Goal: Task Accomplishment & Management: Manage account settings

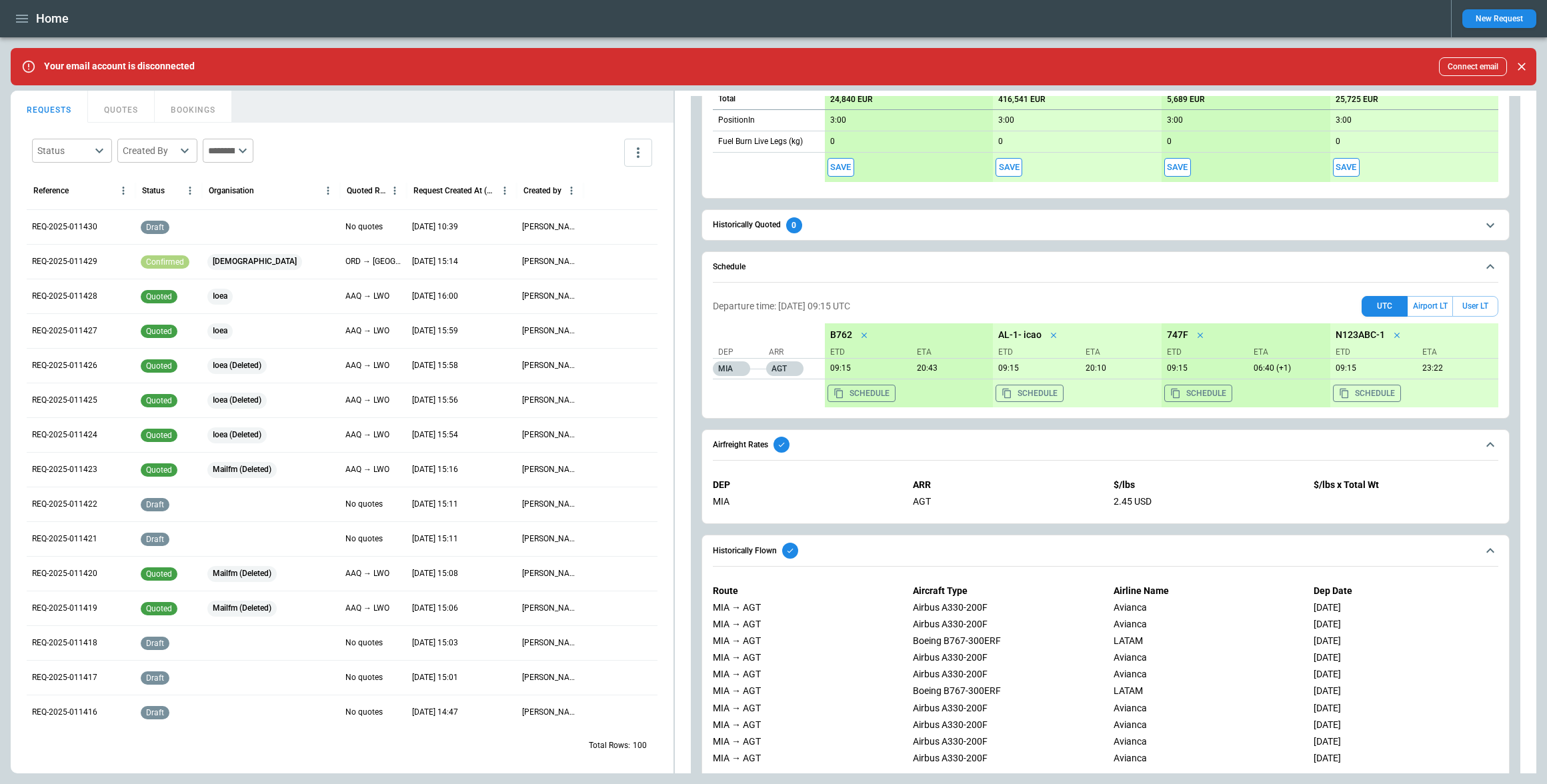
scroll to position [869, 0]
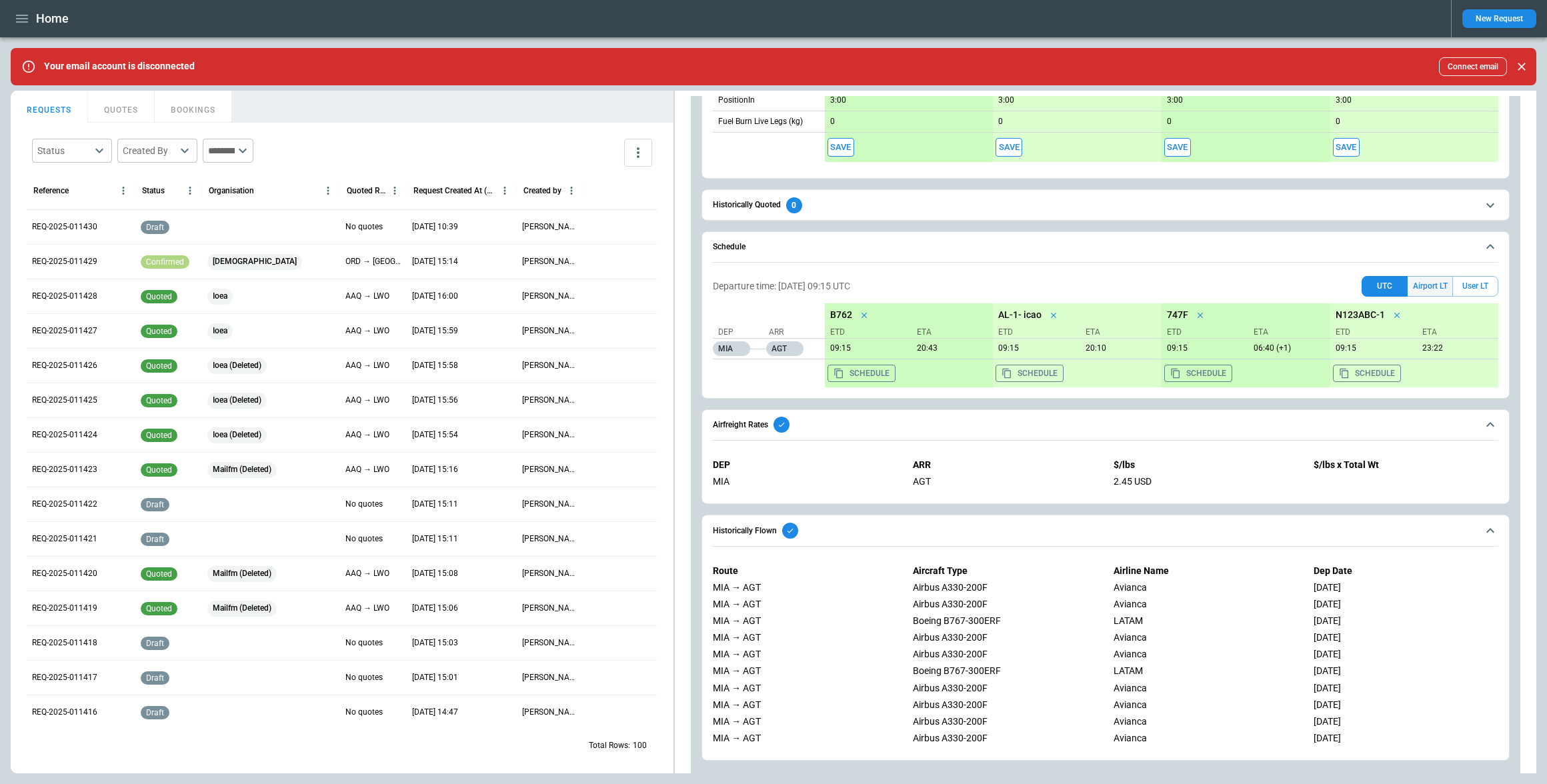
click at [1425, 285] on button "Airport LT" at bounding box center [1430, 286] width 45 height 21
click at [1479, 284] on button "User LT" at bounding box center [1475, 286] width 46 height 21
drag, startPoint x: 889, startPoint y: 284, endPoint x: 915, endPoint y: 284, distance: 26.0
click at [915, 284] on div "Departure time: [DATE] 09:15 UTC +00:00 UTC Airport LT User LT" at bounding box center [1106, 286] width 786 height 21
click at [1430, 280] on button "Airport LT" at bounding box center [1430, 286] width 45 height 21
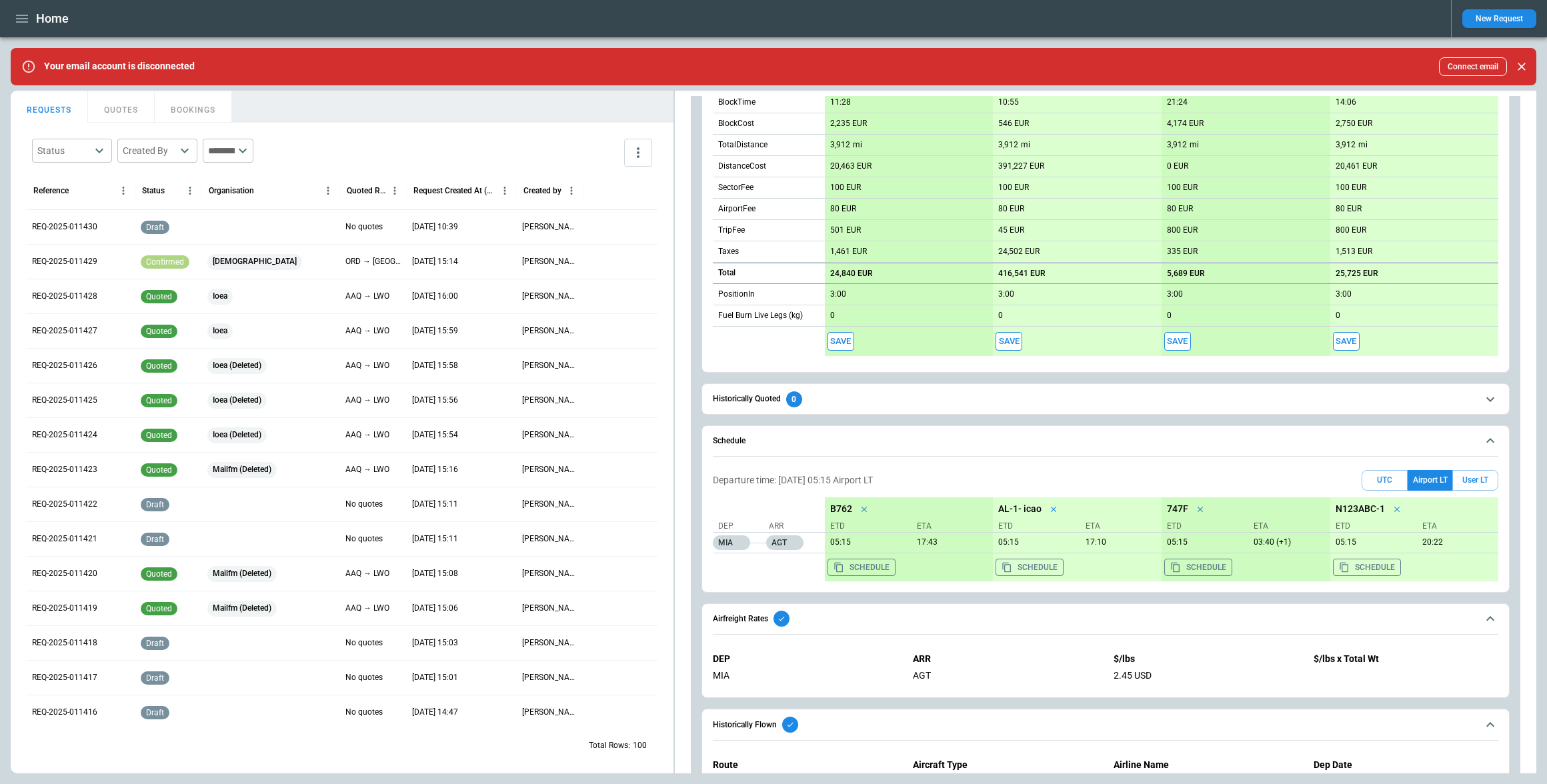
scroll to position [669, 0]
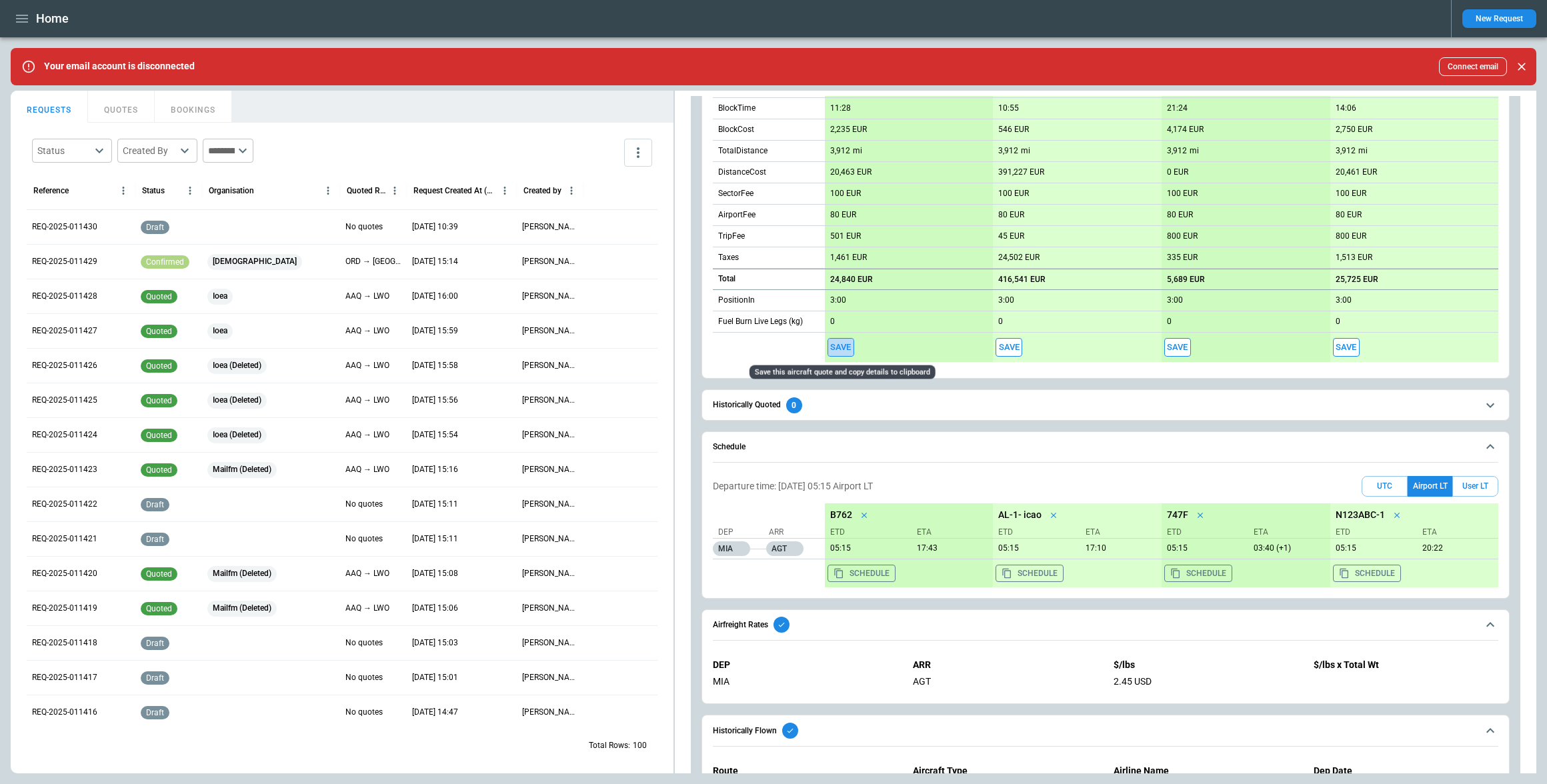
click at [842, 349] on button "Save" at bounding box center [841, 347] width 27 height 19
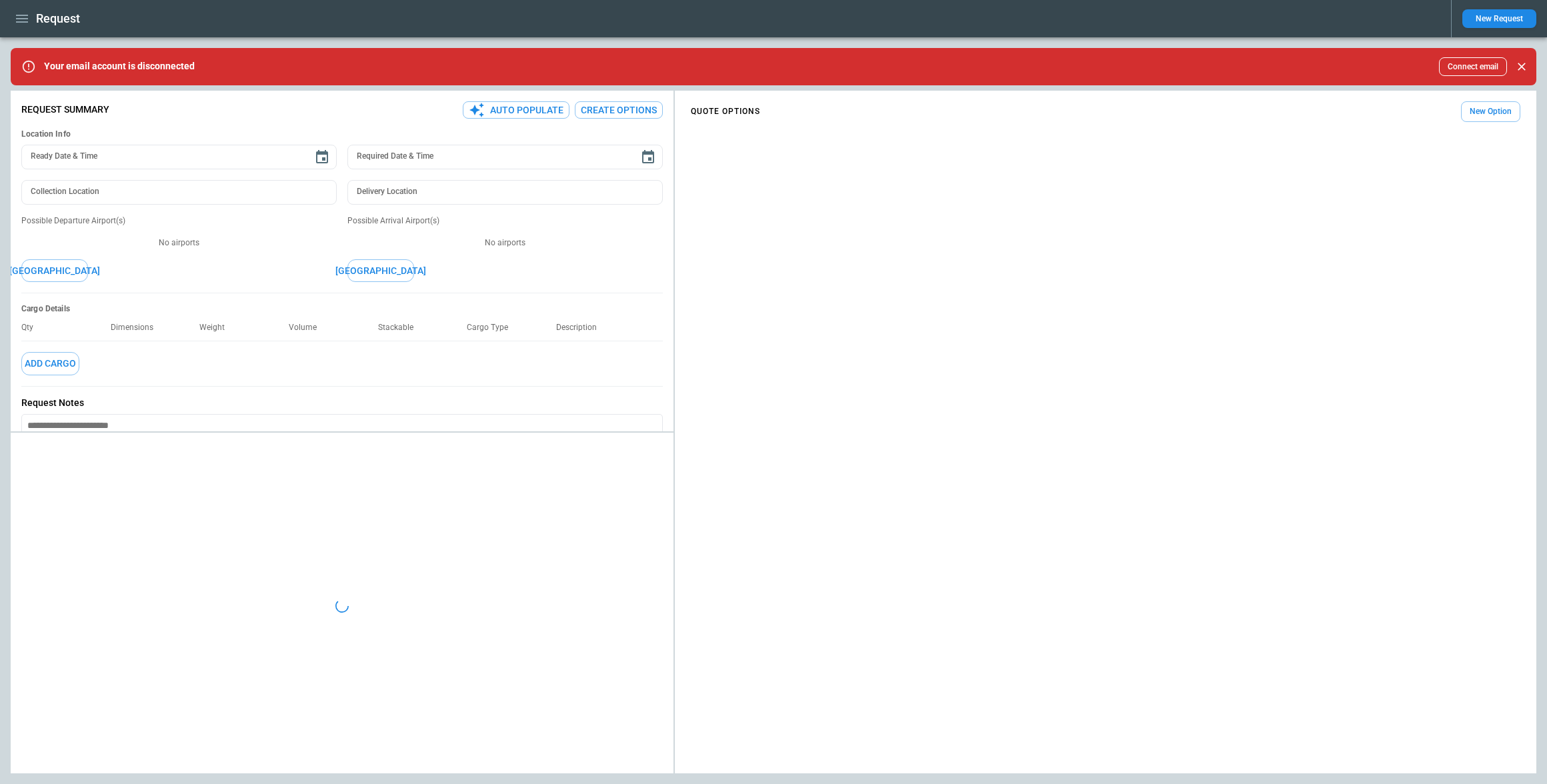
type textarea "*"
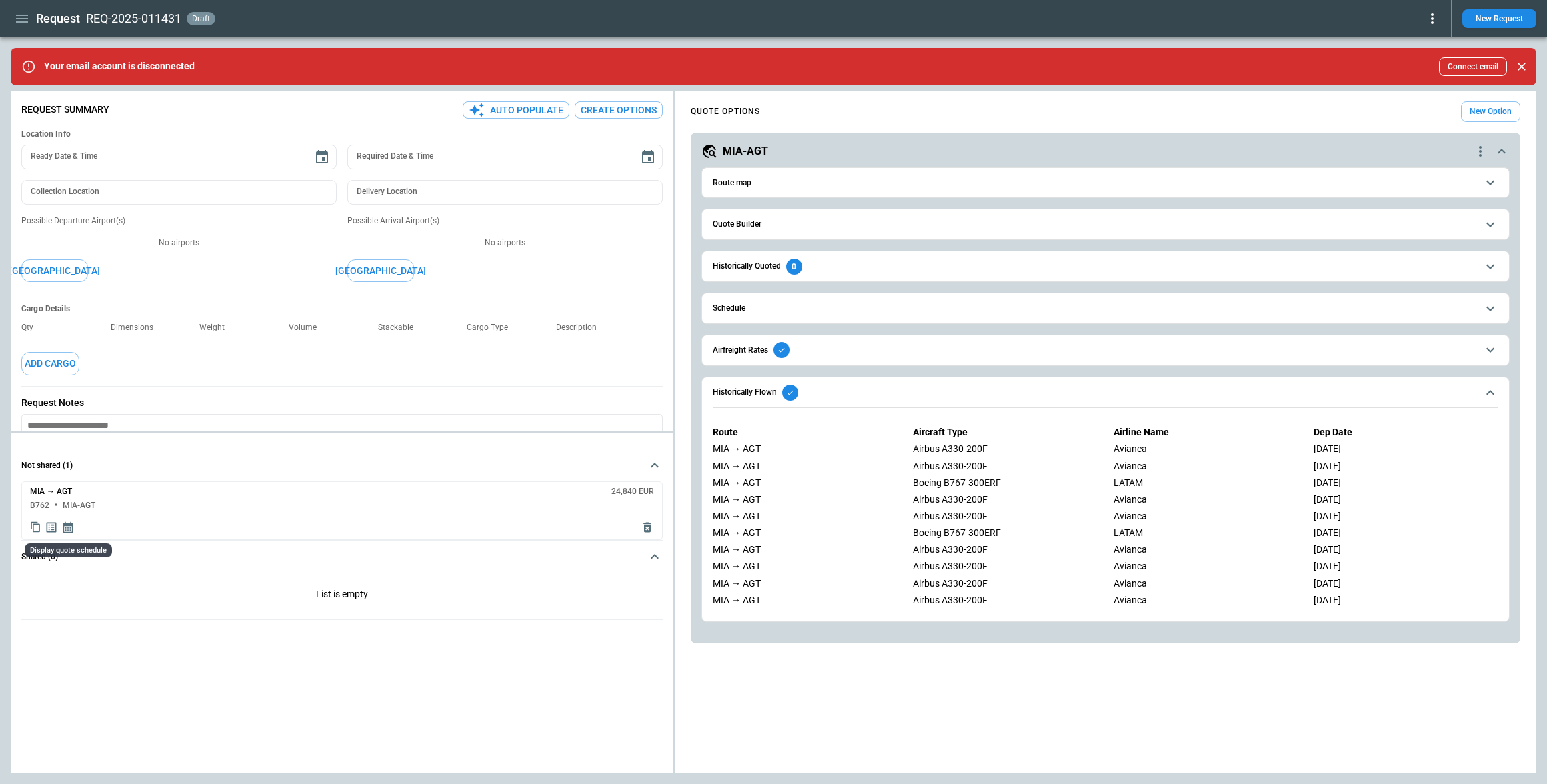
click at [67, 527] on icon "Display quote schedule" at bounding box center [68, 527] width 10 height 11
click at [341, 657] on div at bounding box center [773, 392] width 1547 height 784
click at [34, 529] on icon "Copy quote content" at bounding box center [35, 527] width 11 height 11
click at [834, 306] on span "Schedule" at bounding box center [1095, 309] width 765 height 8
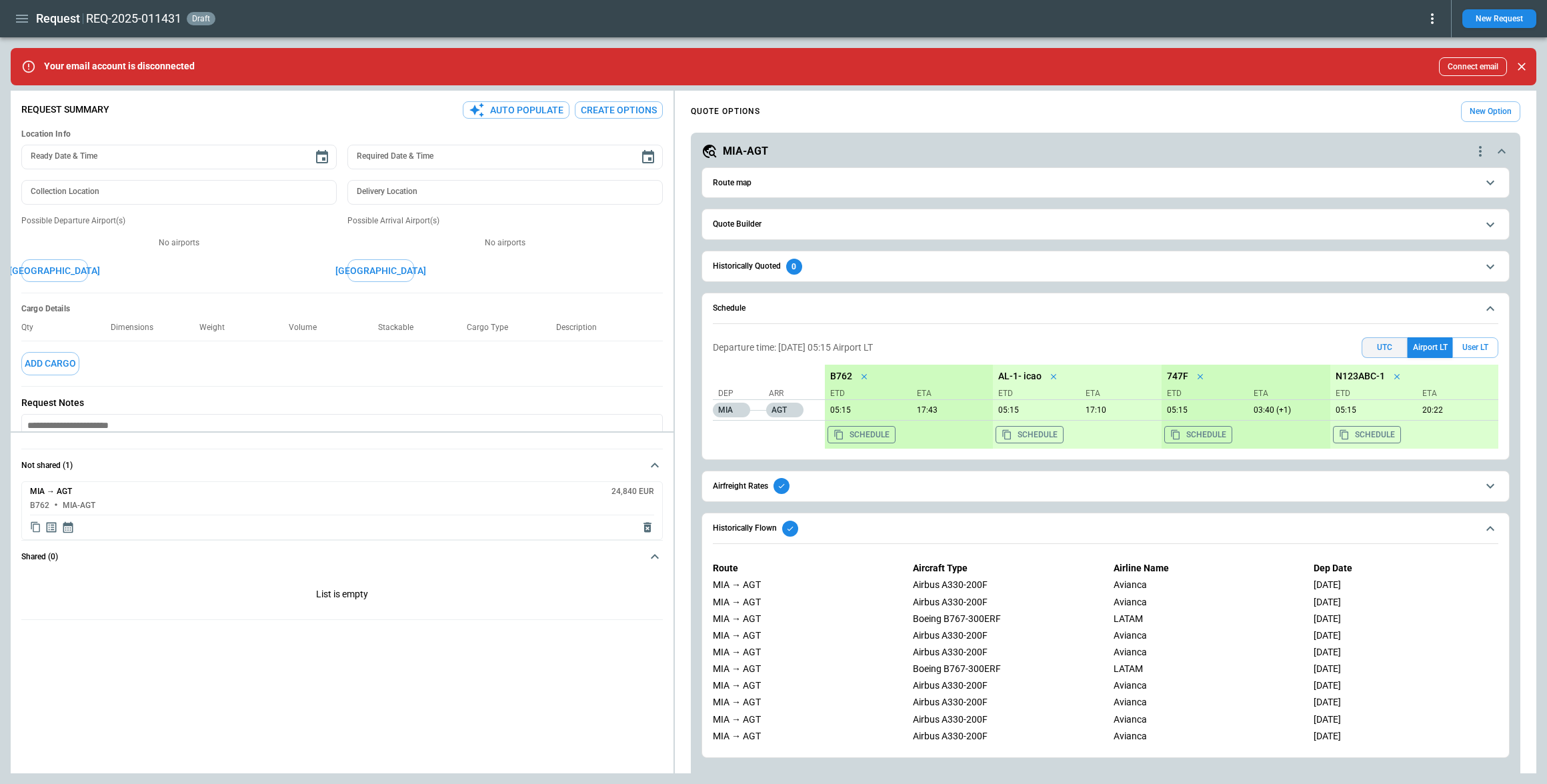
click at [1379, 349] on button "UTC" at bounding box center [1385, 347] width 46 height 21
click at [19, 24] on icon "button" at bounding box center [22, 19] width 16 height 16
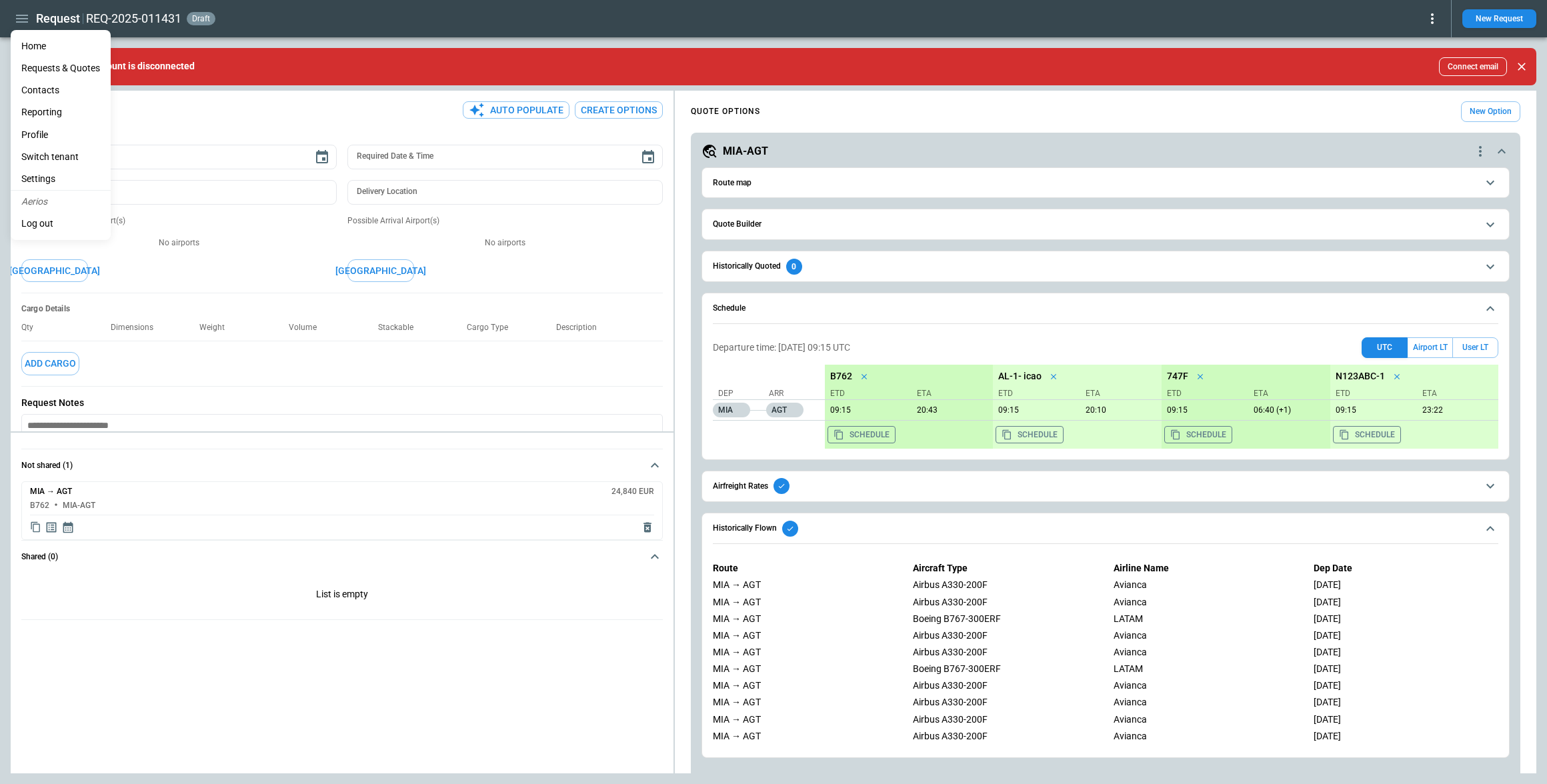
click at [56, 172] on li "Settings" at bounding box center [61, 179] width 100 height 22
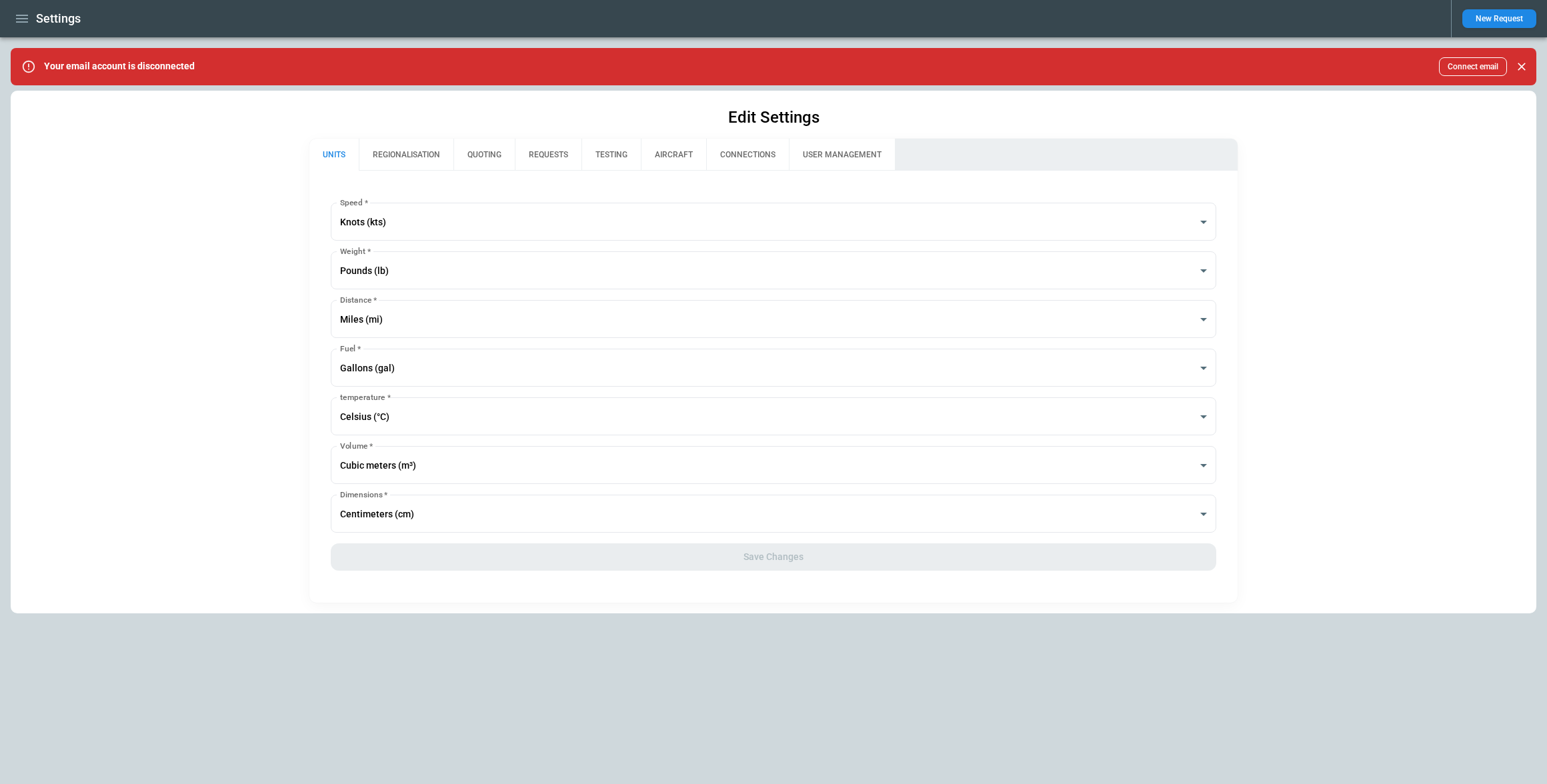
click at [495, 156] on button "QUOTING" at bounding box center [484, 155] width 61 height 32
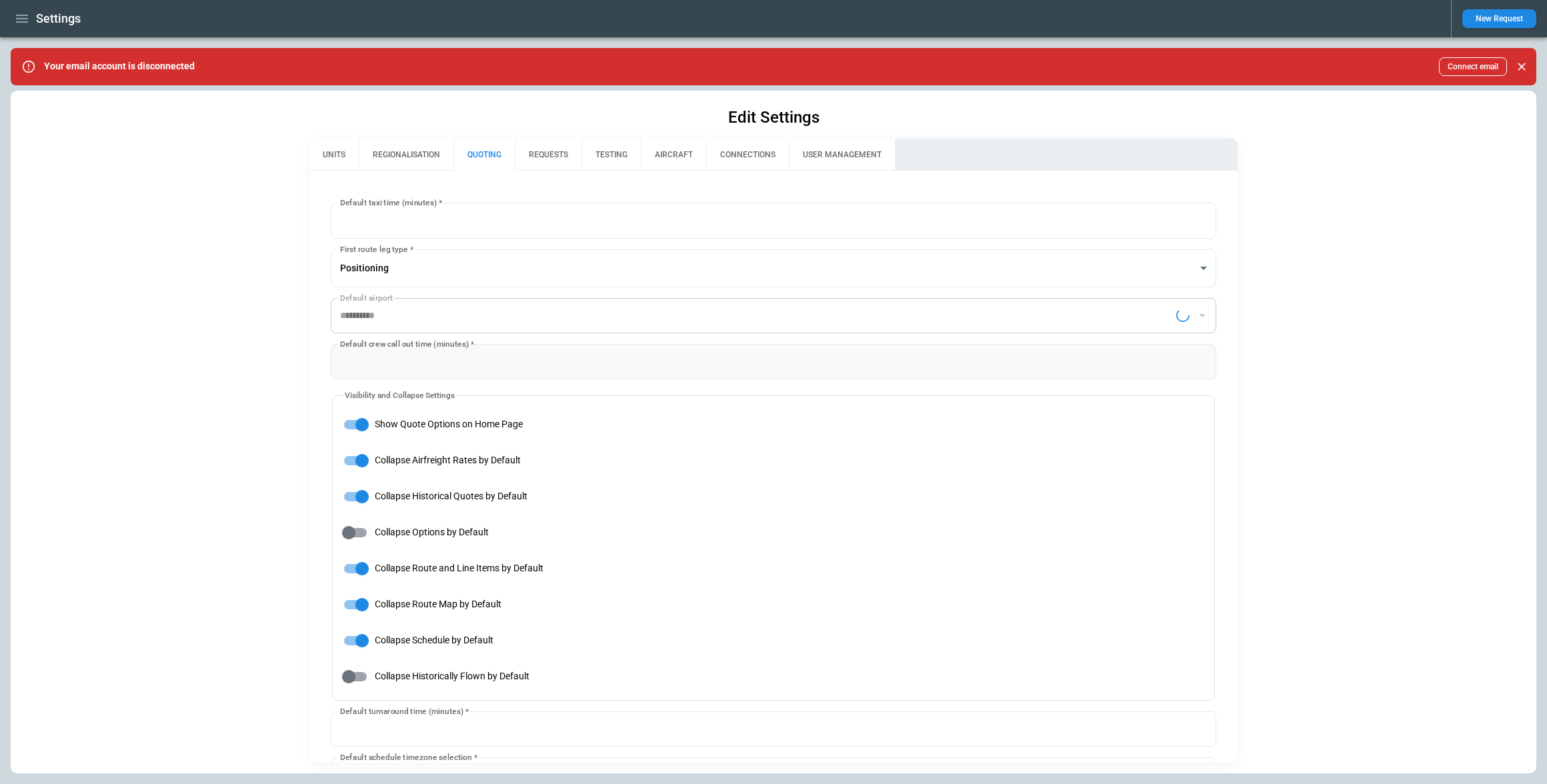
type input "**********"
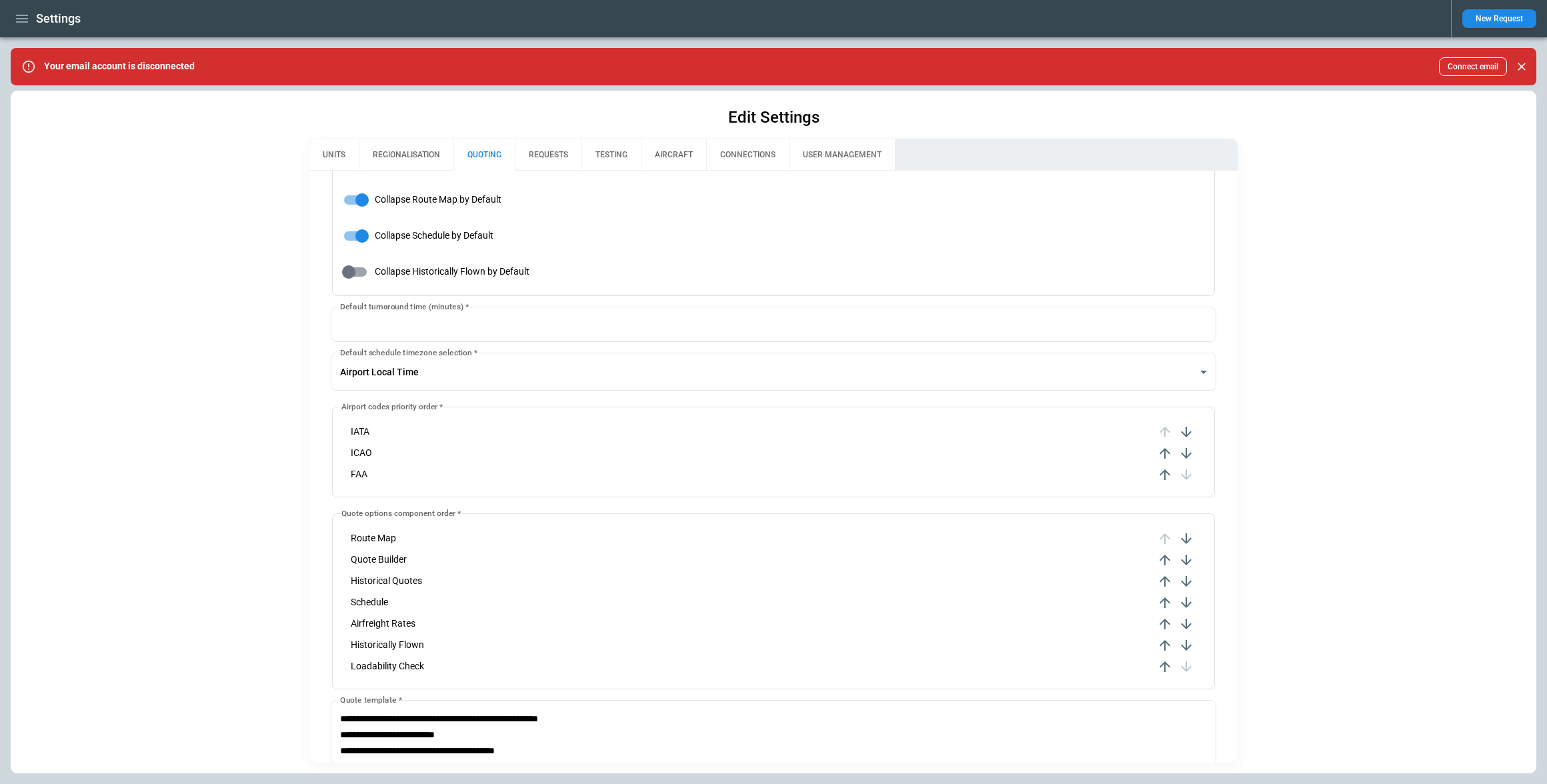
scroll to position [414, 0]
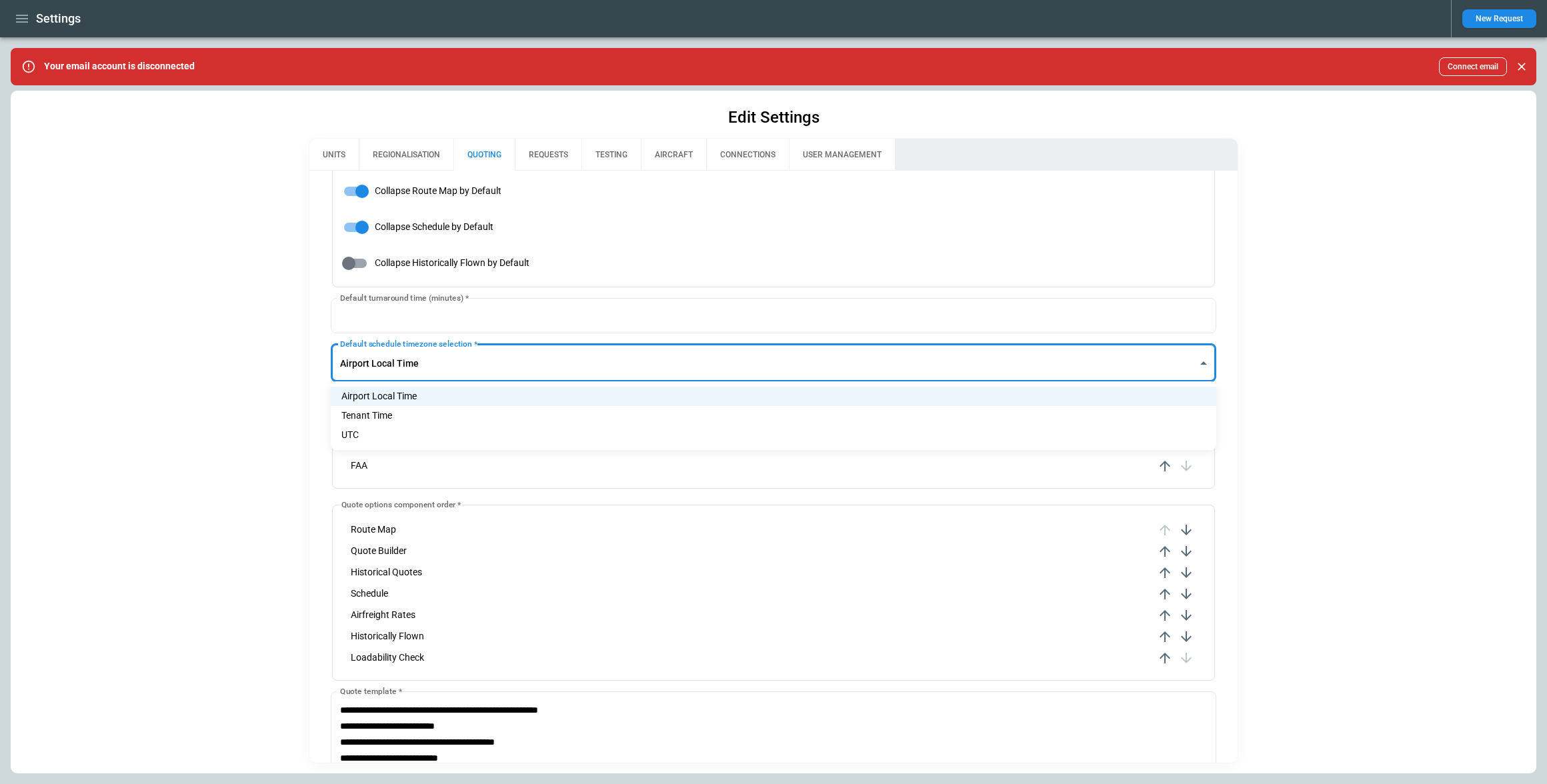
click at [413, 365] on body "**********" at bounding box center [773, 392] width 1547 height 784
click at [208, 368] on div at bounding box center [773, 392] width 1547 height 784
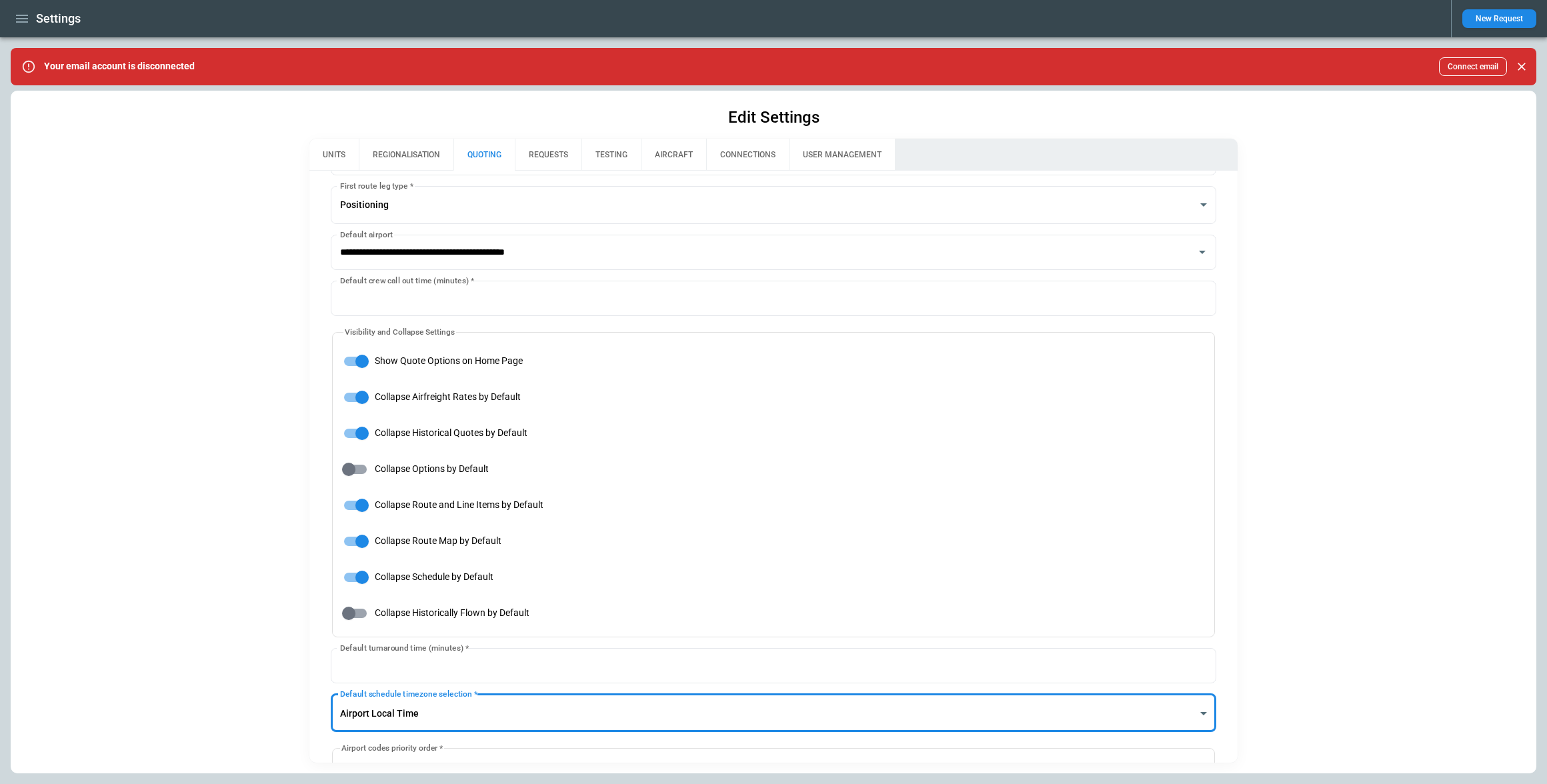
scroll to position [0, 0]
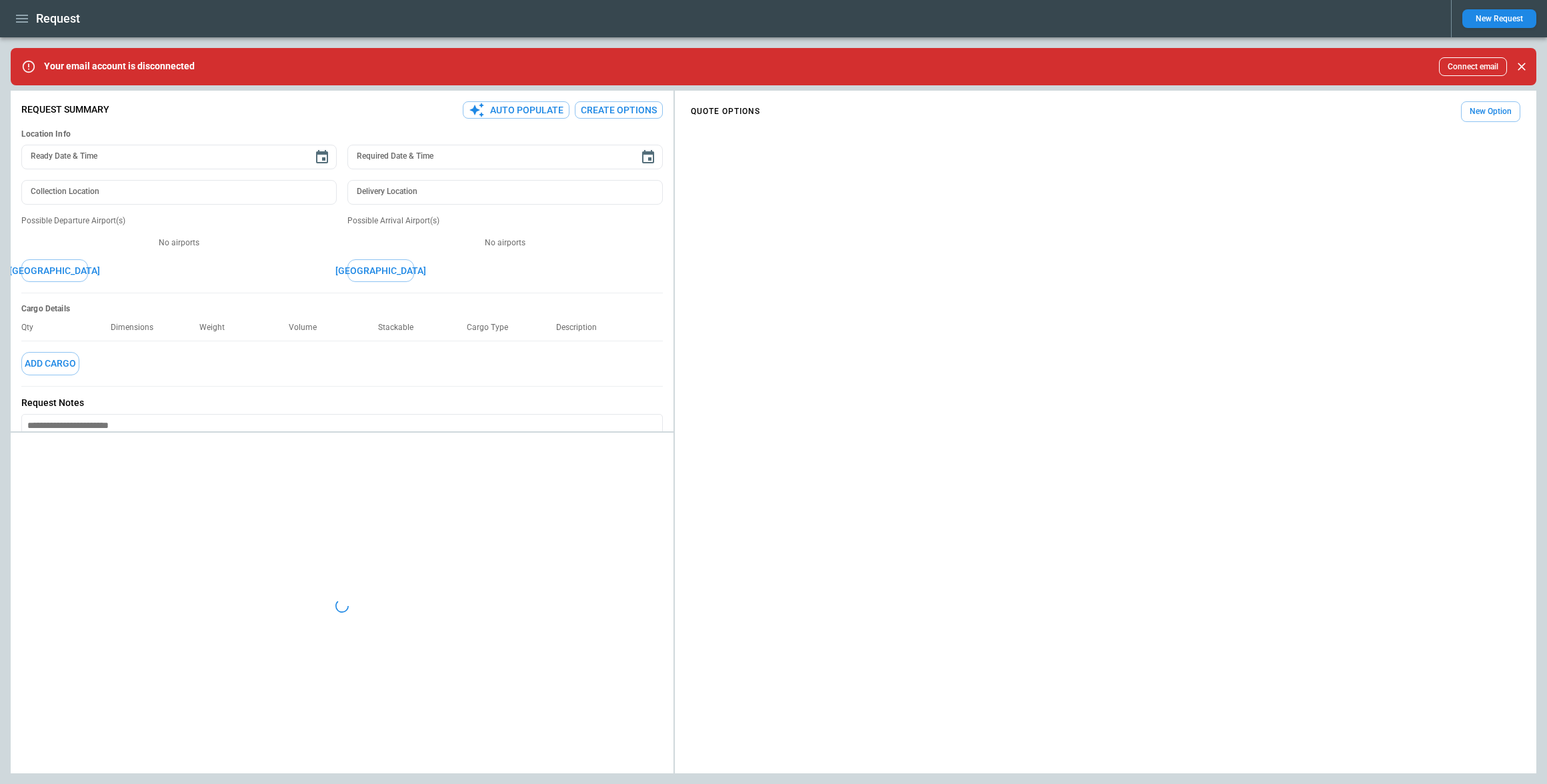
type textarea "*"
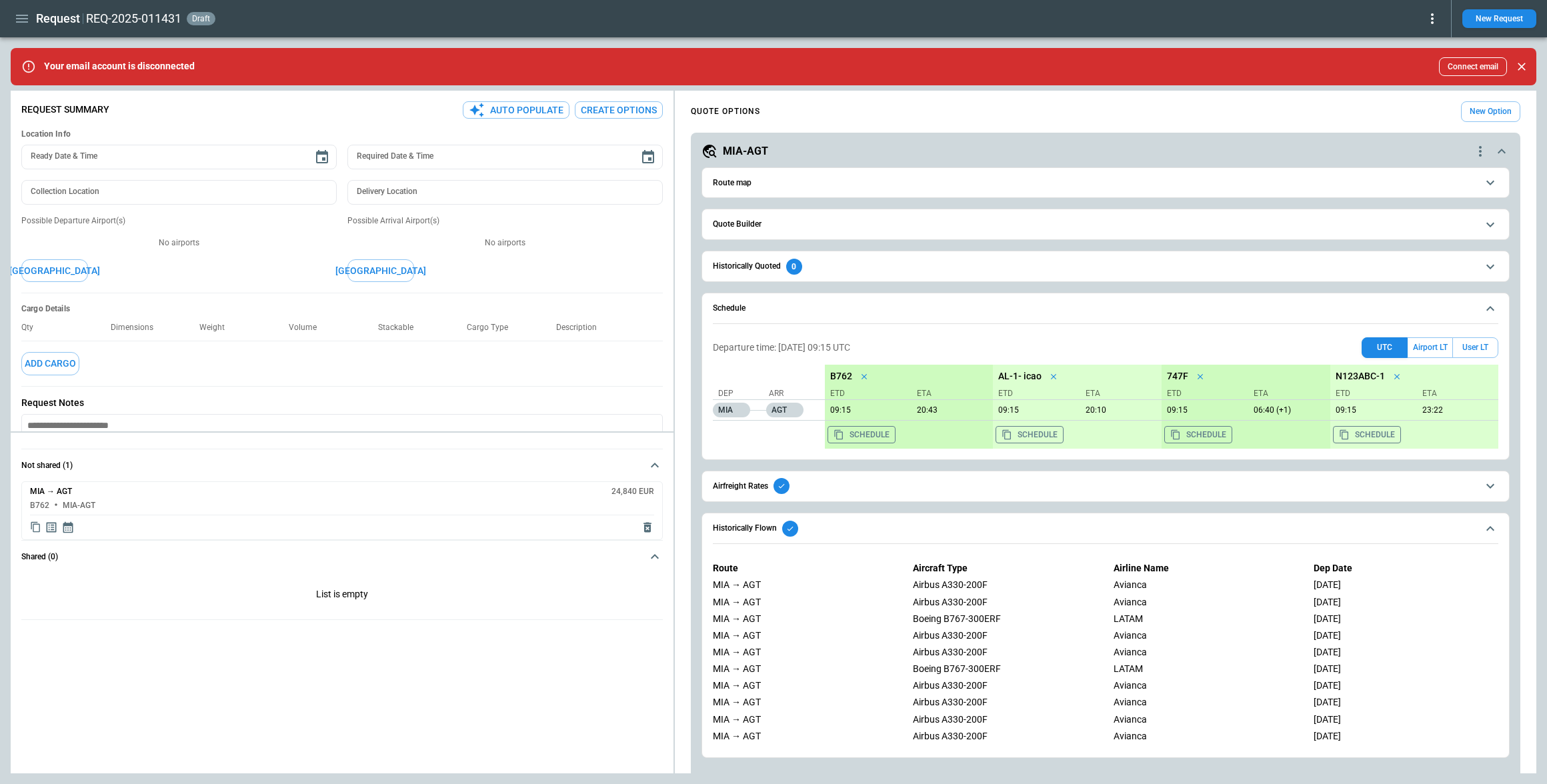
click at [793, 181] on span "Route map" at bounding box center [1095, 183] width 765 height 8
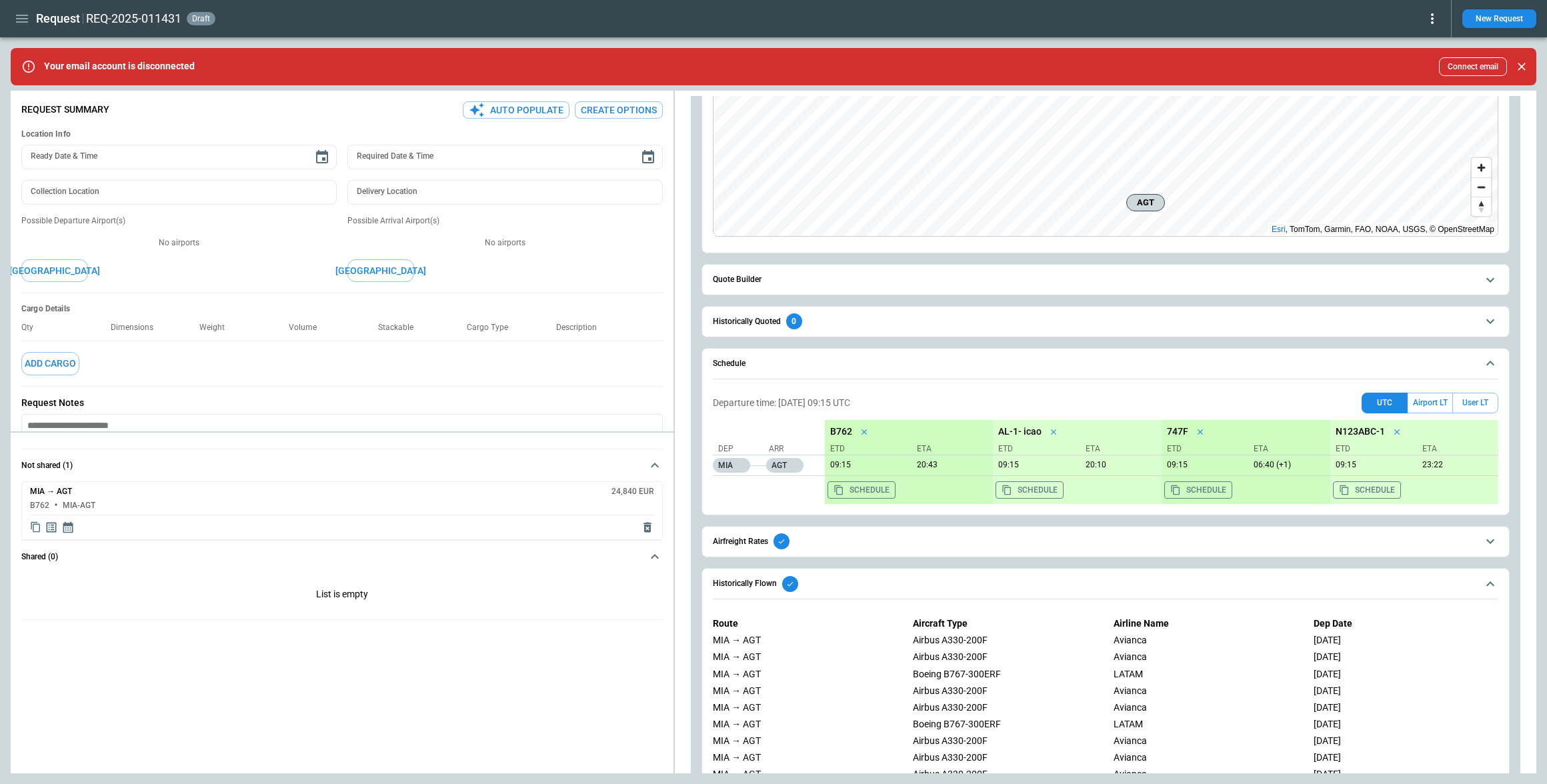
scroll to position [275, 0]
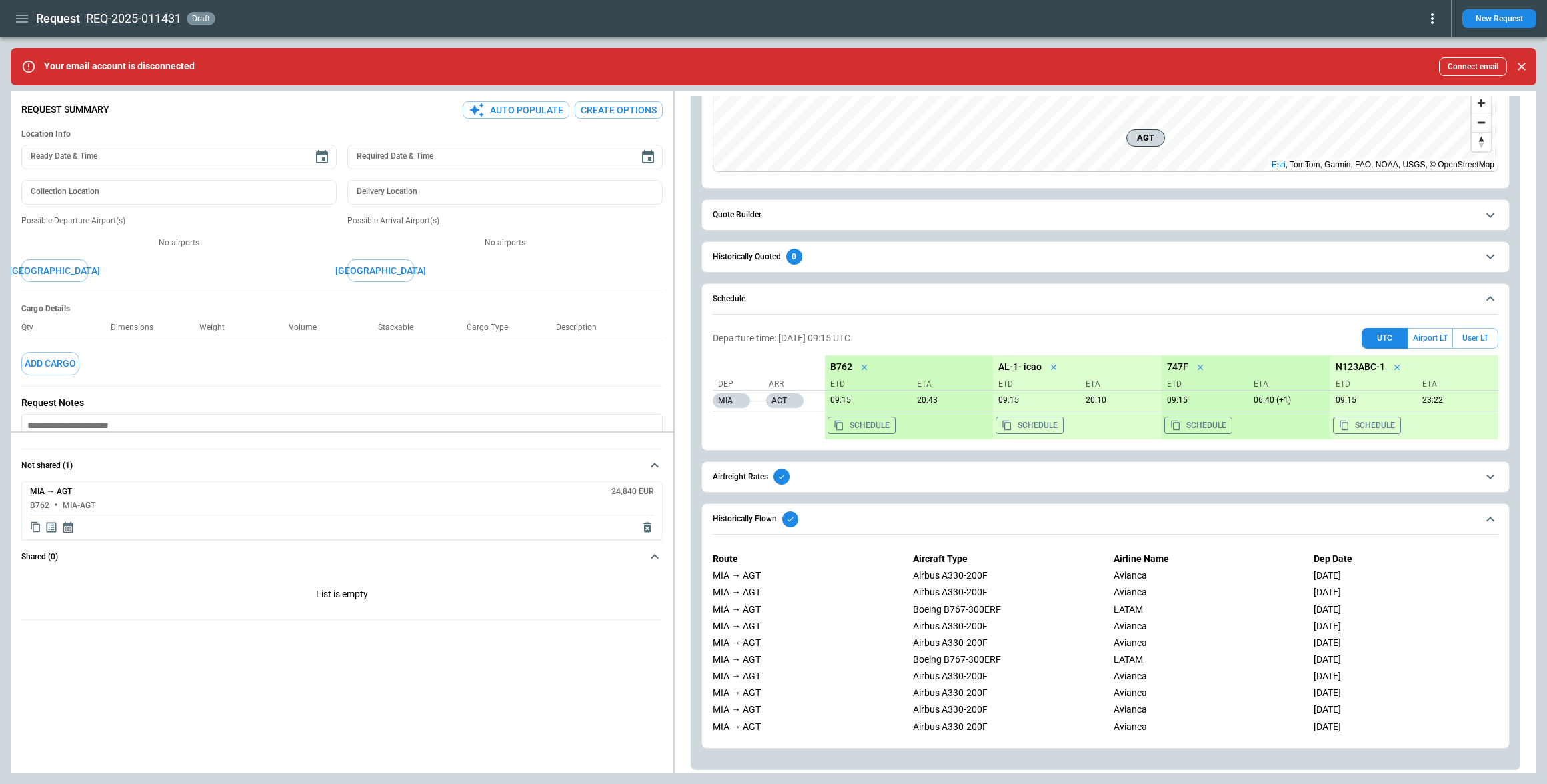
click at [1380, 522] on span "Historically Flown" at bounding box center [1095, 519] width 765 height 16
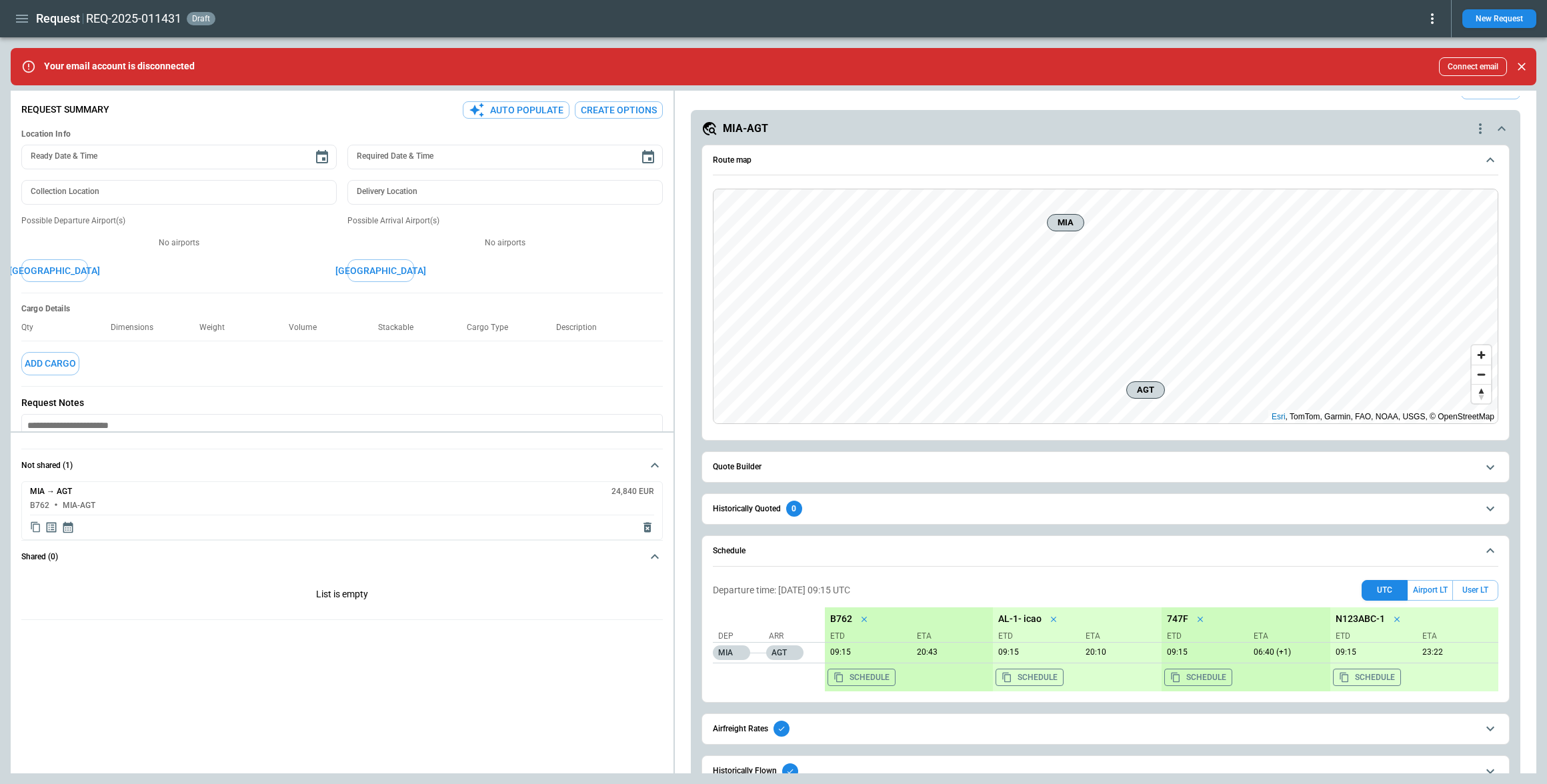
scroll to position [0, 0]
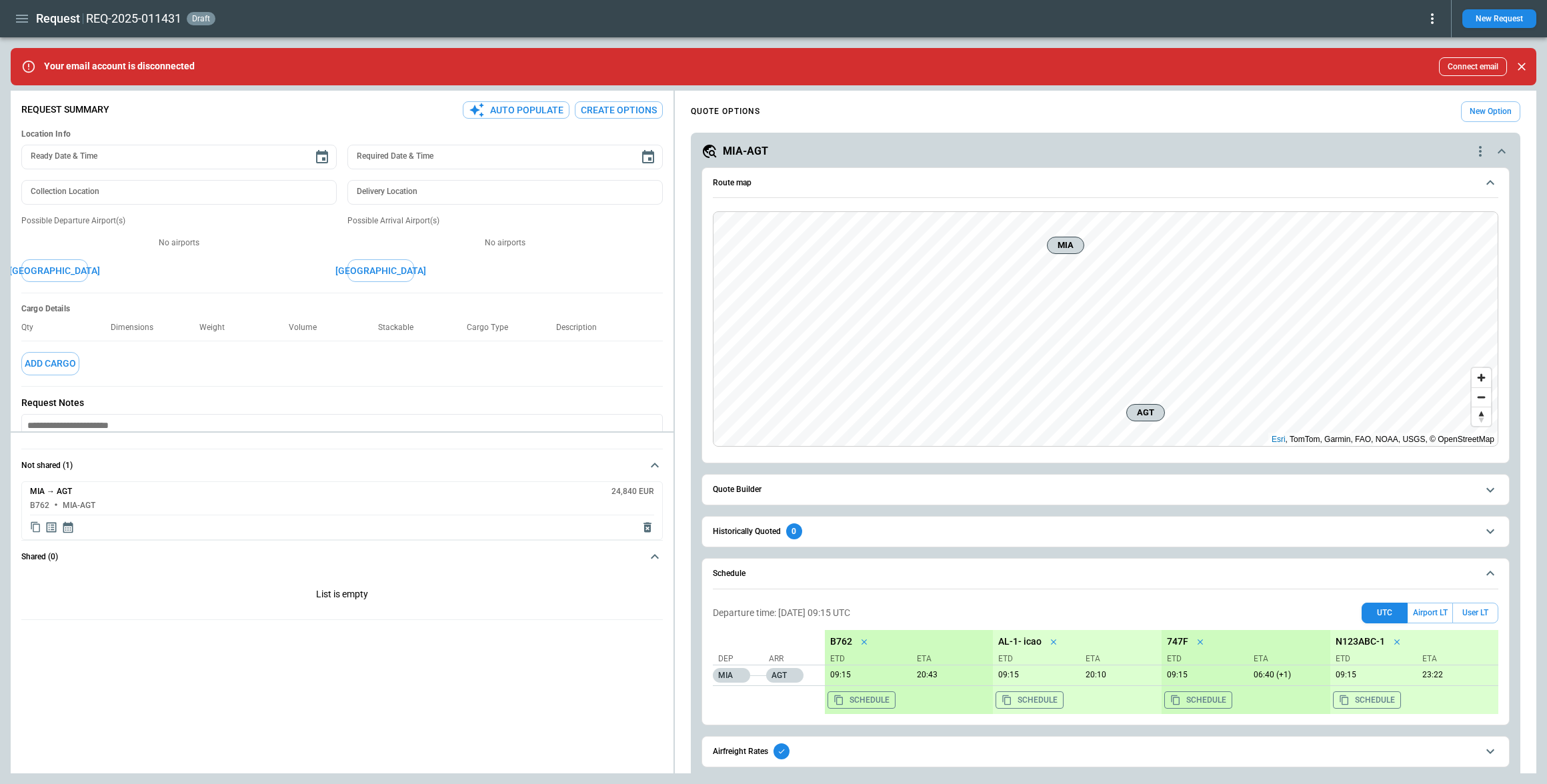
click at [749, 486] on h6 "Quote Builder" at bounding box center [738, 490] width 49 height 8
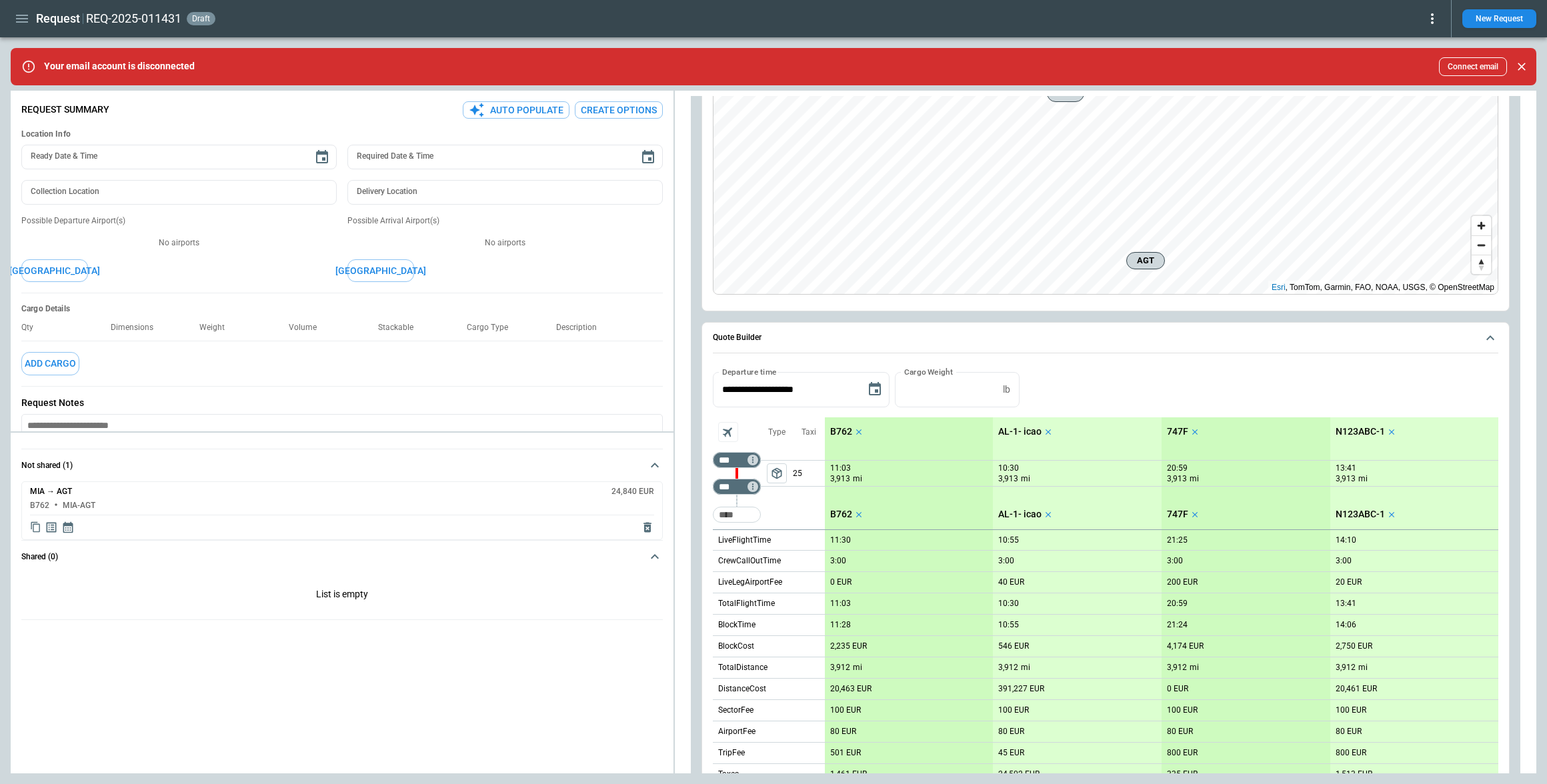
scroll to position [170, 0]
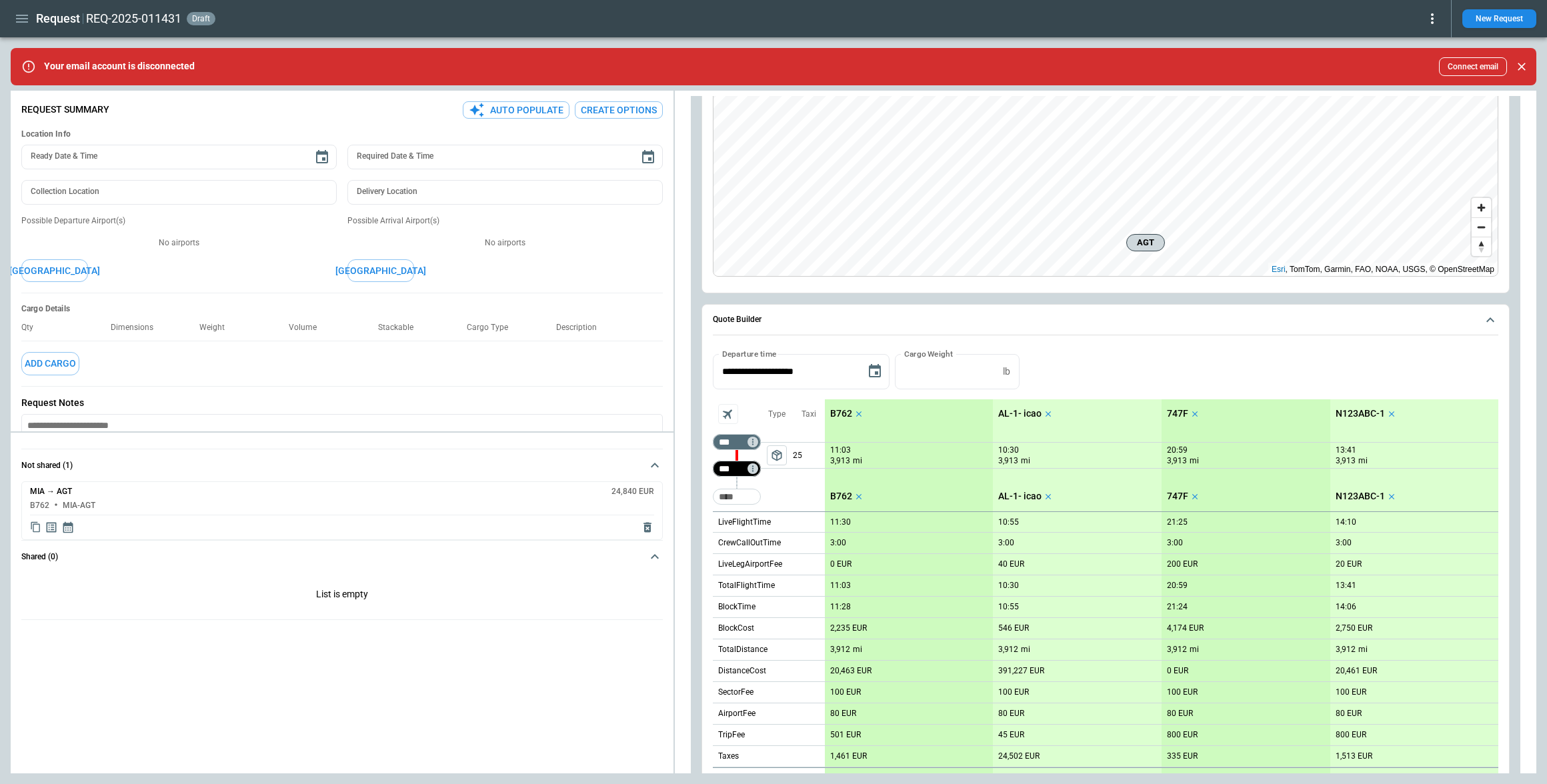
click at [726, 469] on input "***" at bounding box center [734, 469] width 37 height 13
type input "***"
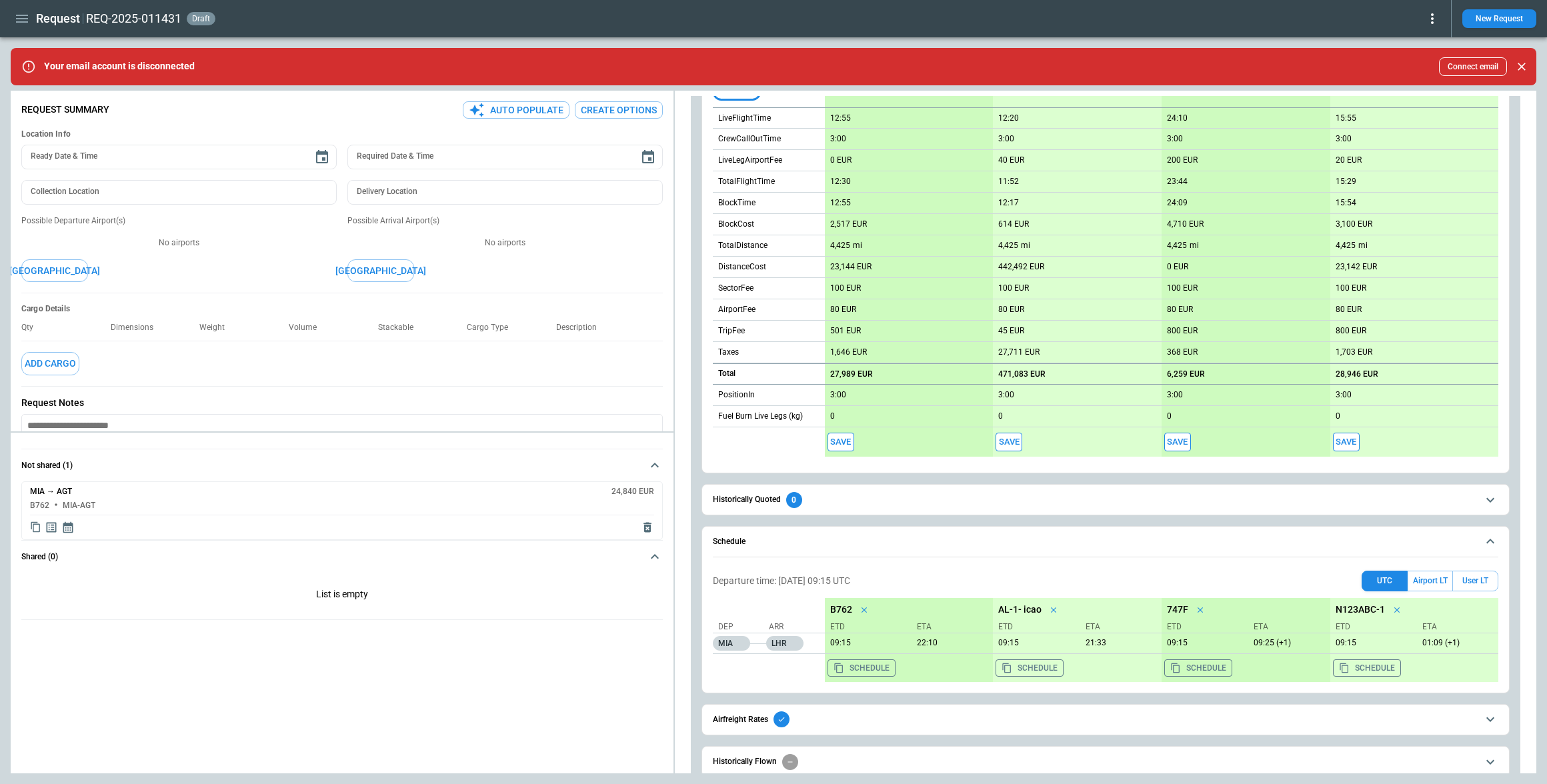
scroll to position [603, 0]
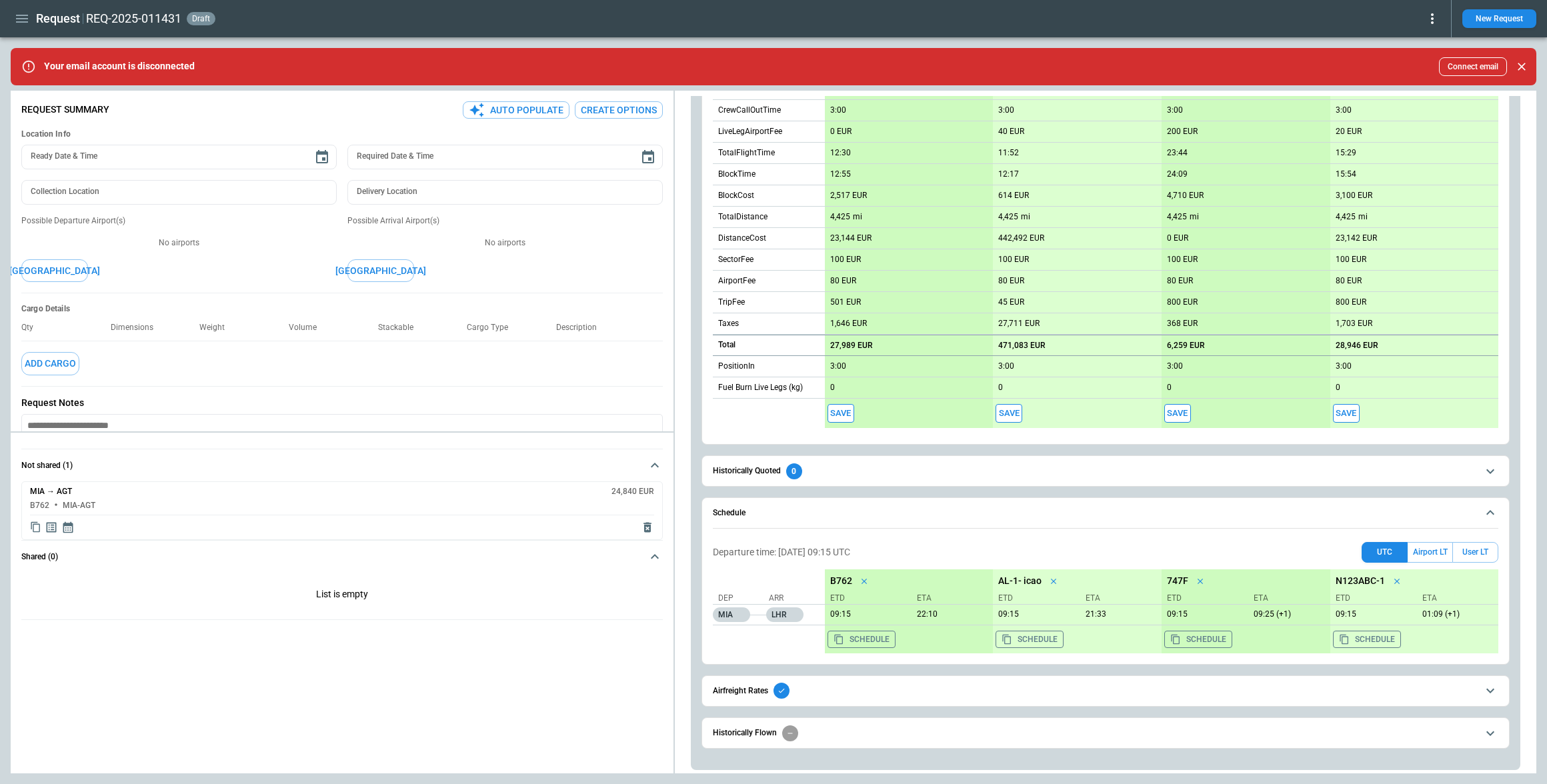
click at [826, 738] on span "Historically Flown" at bounding box center [1095, 734] width 765 height 16
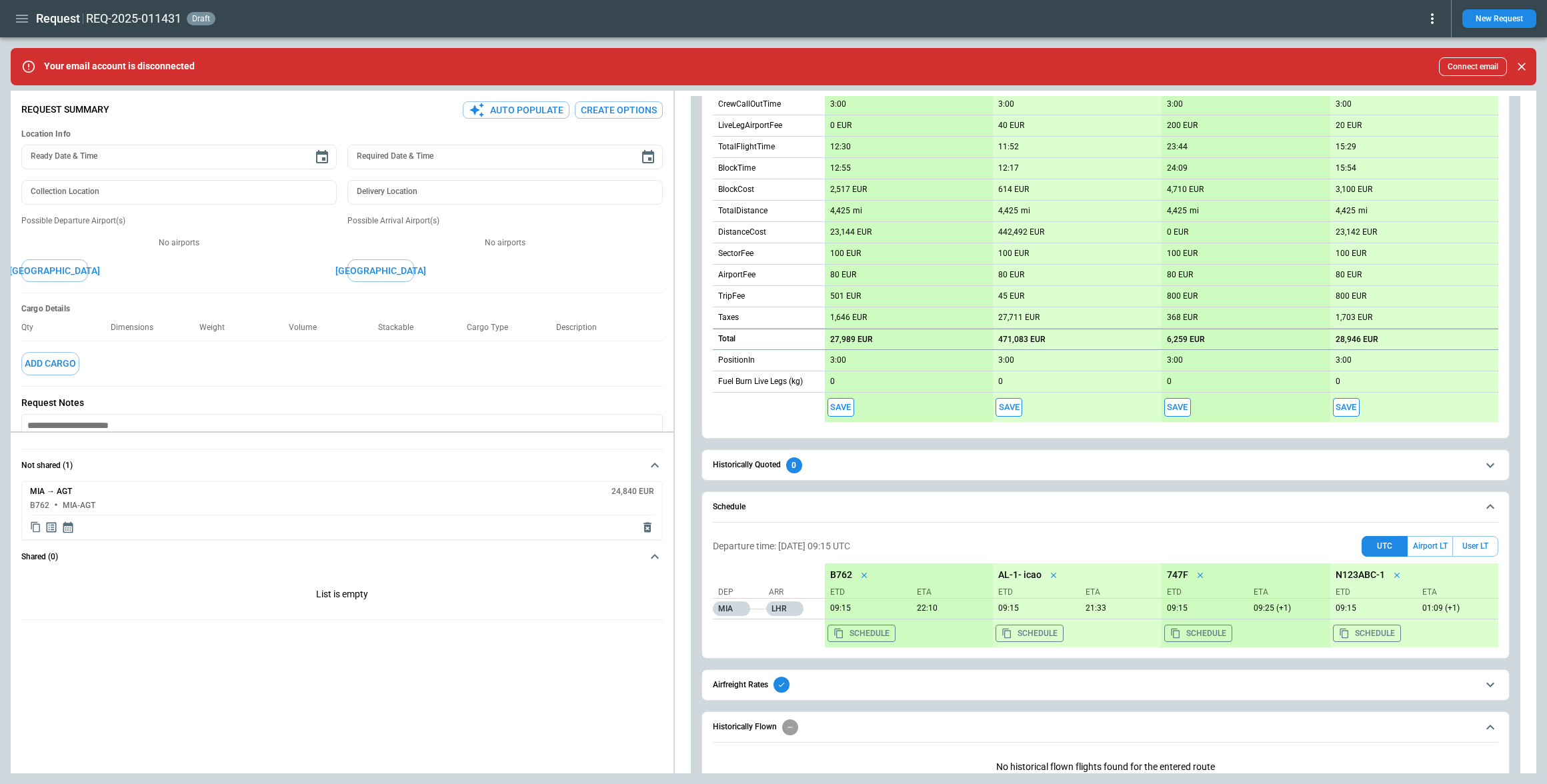
scroll to position [649, 0]
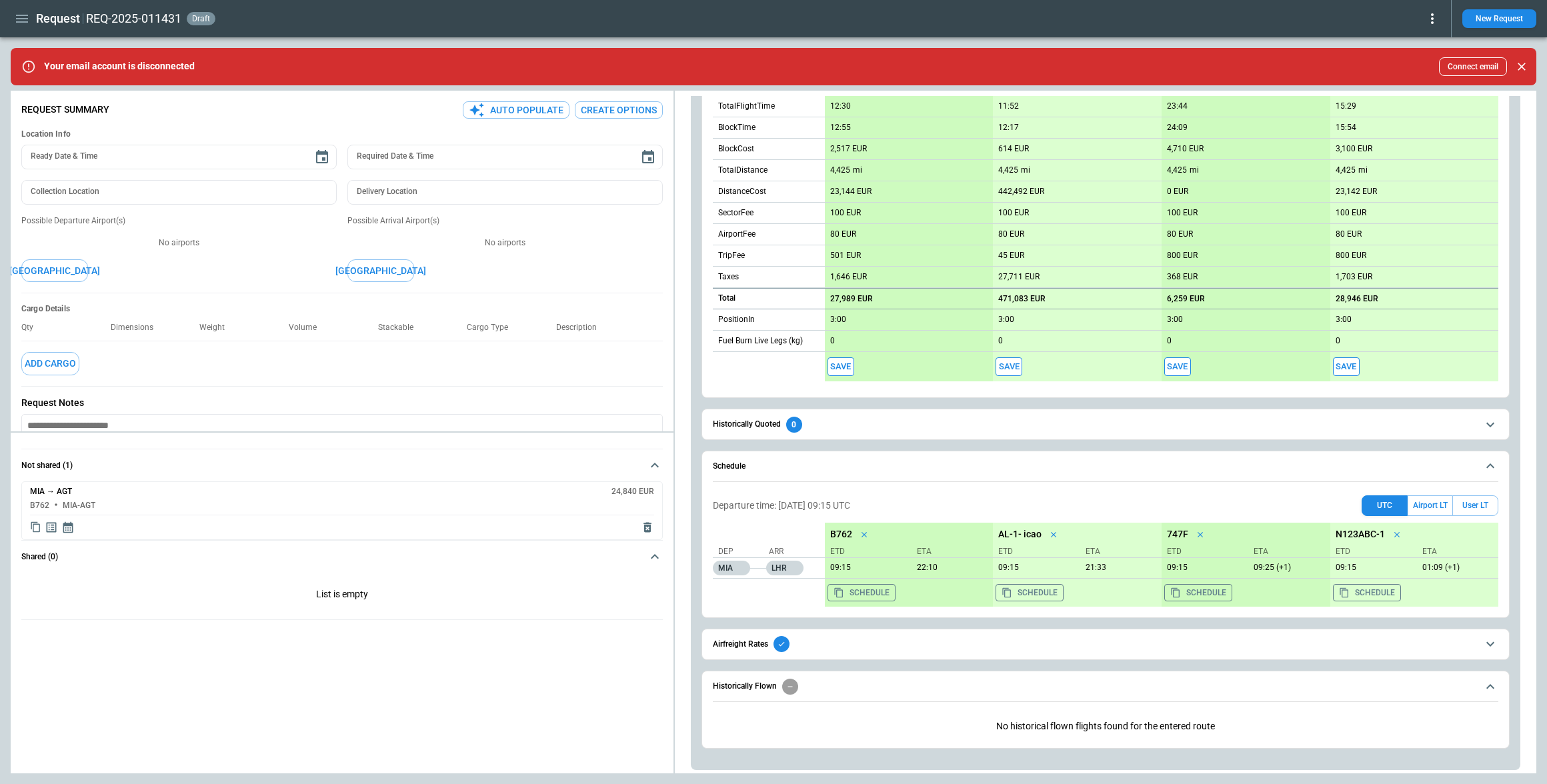
click at [963, 690] on span "Historically Flown" at bounding box center [1095, 686] width 765 height 16
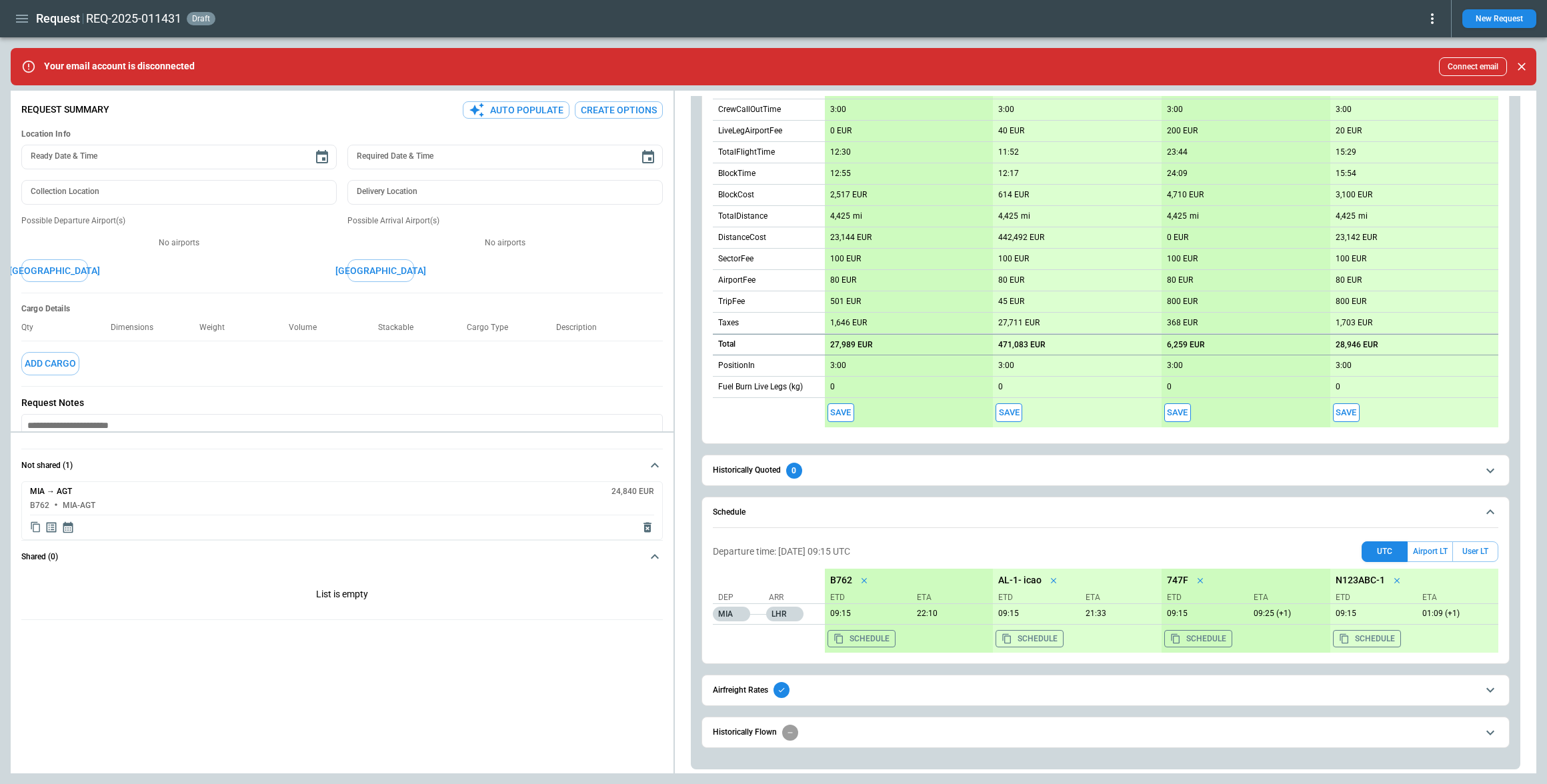
scroll to position [603, 0]
click at [932, 691] on span "Airfreight Rates" at bounding box center [1095, 691] width 765 height 16
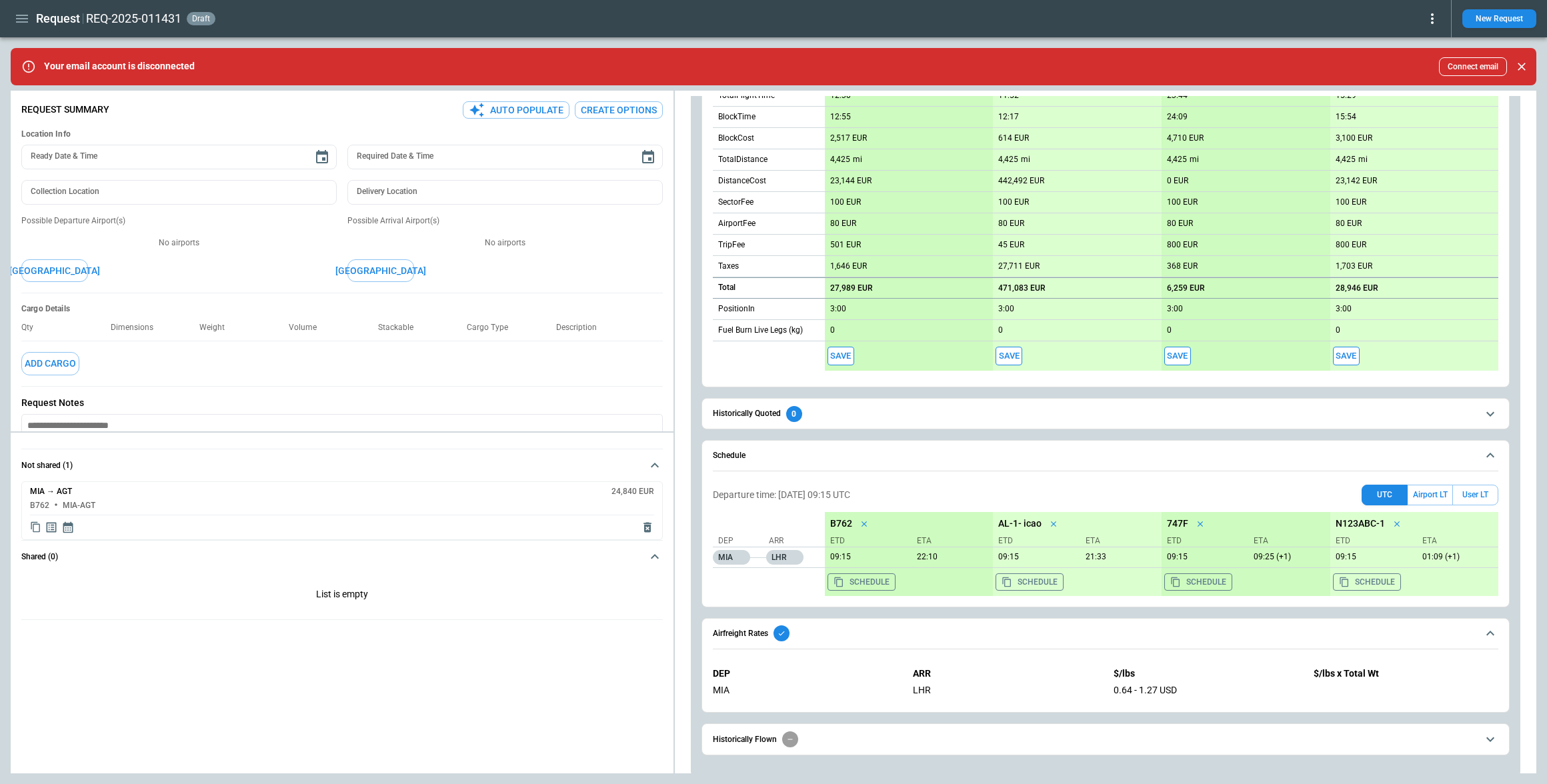
scroll to position [667, 0]
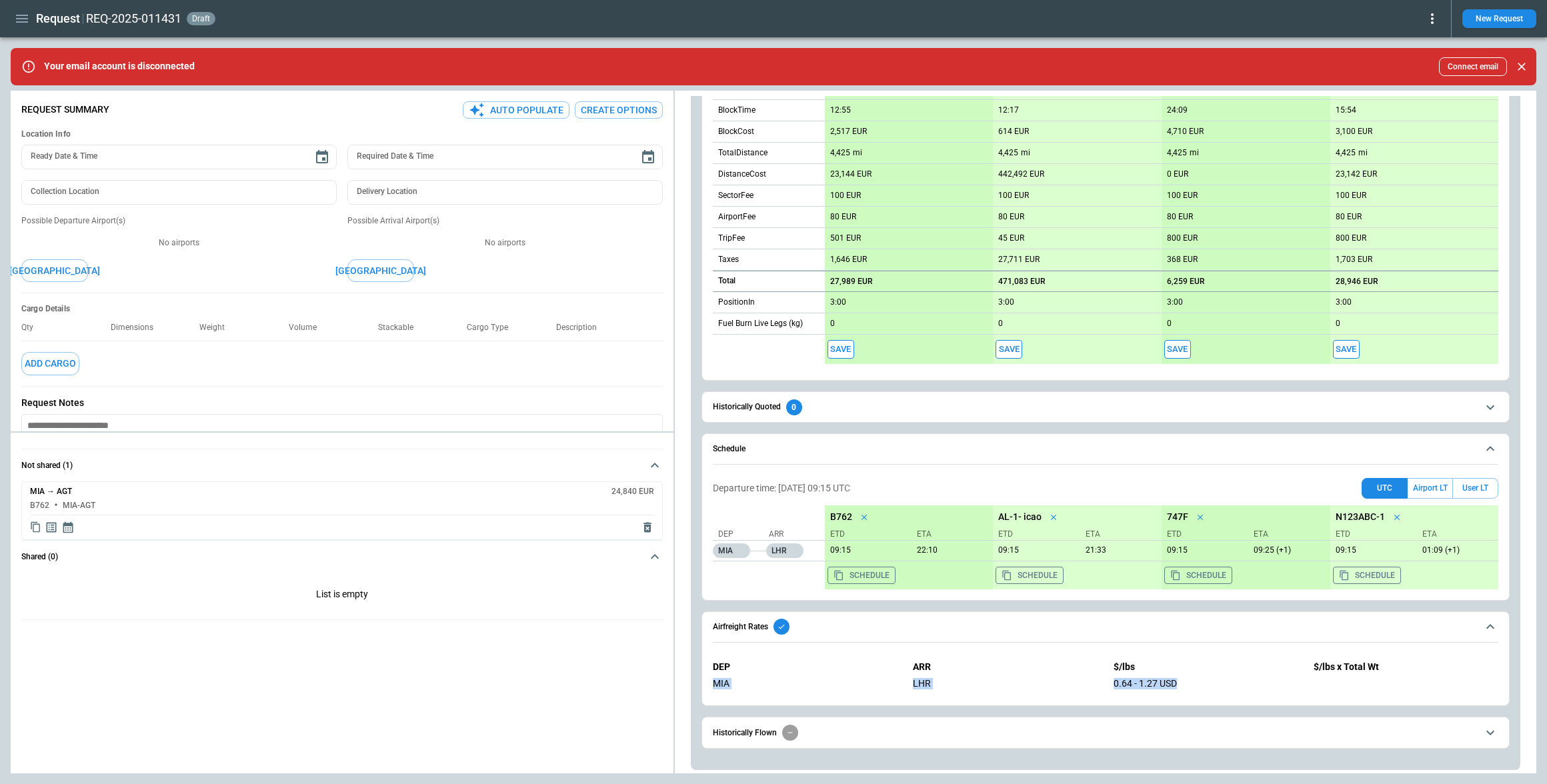
drag, startPoint x: 713, startPoint y: 684, endPoint x: 1180, endPoint y: 685, distance: 467.0
click at [1180, 685] on div "DEP ARR $/lbs $/lbs x Total Wt MIA LHR 0.64 - 1.27 USD" at bounding box center [1106, 675] width 786 height 50
click at [1180, 685] on div "0.64 - 1.27 USD" at bounding box center [1206, 683] width 185 height 11
drag, startPoint x: 1107, startPoint y: 682, endPoint x: 714, endPoint y: 684, distance: 393.0
click at [714, 684] on div "DEP ARR $/lbs $/lbs x Total Wt MIA LHR 0.64 - 1.27 USD" at bounding box center [1106, 675] width 786 height 50
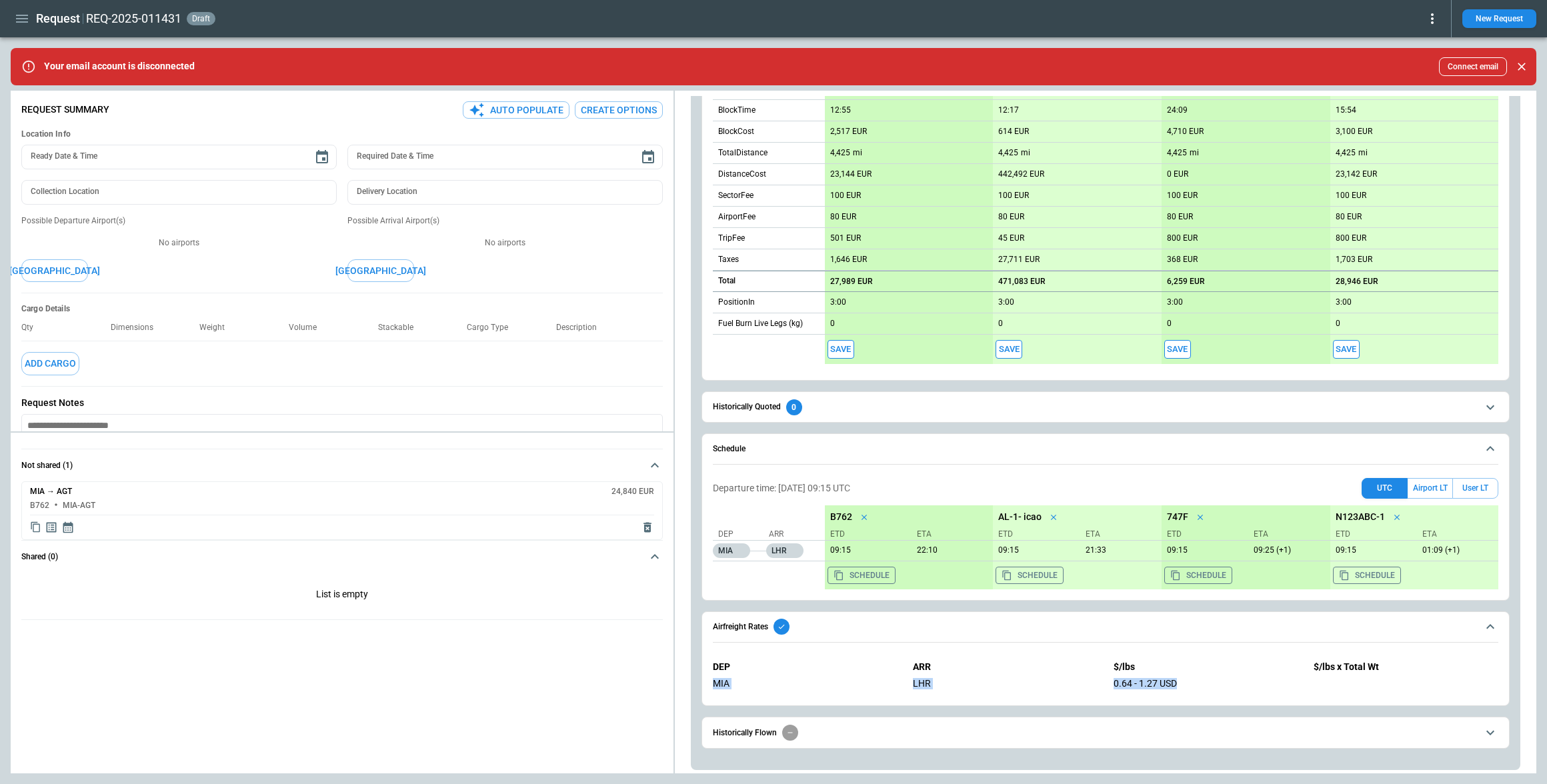
click at [714, 684] on div "MIA" at bounding box center [806, 683] width 185 height 11
drag, startPoint x: 749, startPoint y: 684, endPoint x: 1174, endPoint y: 682, distance: 425.0
click at [1174, 682] on div "DEP ARR $/lbs $/lbs x Total Wt MIA LHR 0.64 - 1.27 USD" at bounding box center [1106, 675] width 786 height 50
click at [1179, 683] on div "0.64 - 1.27 USD" at bounding box center [1206, 683] width 185 height 11
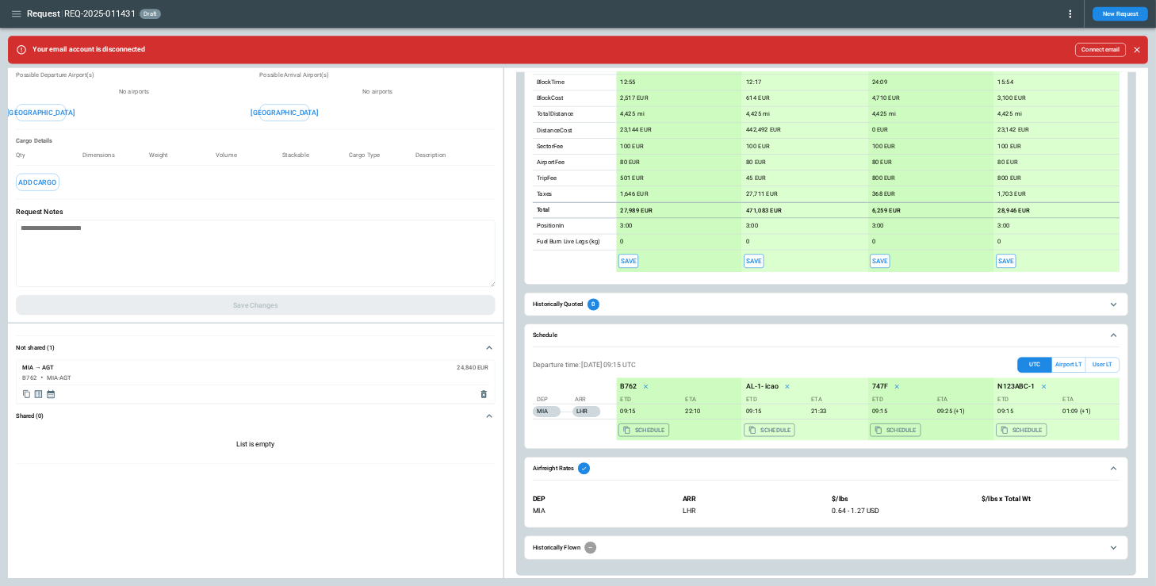
scroll to position [777, 0]
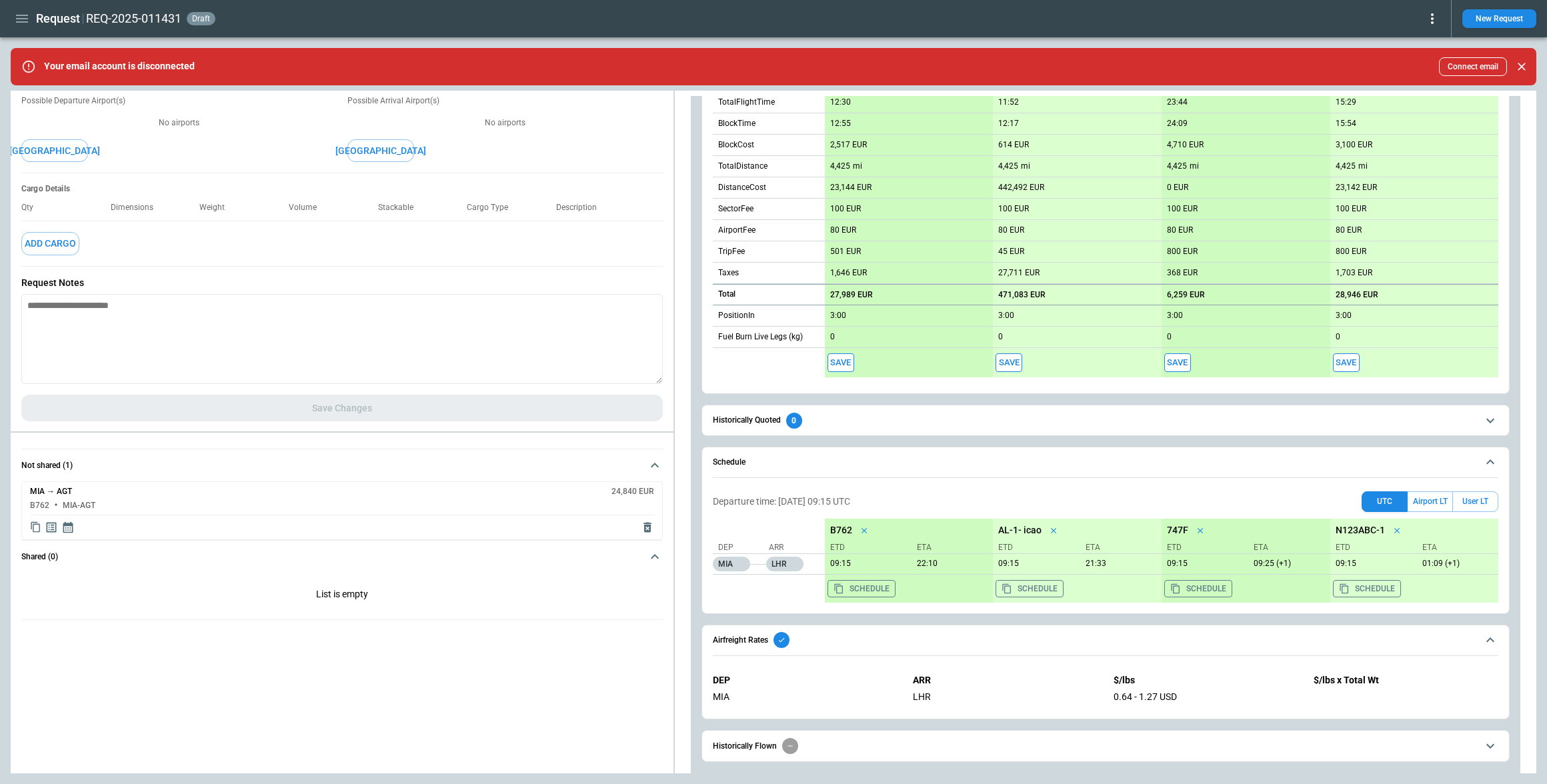
click at [24, 19] on icon "button" at bounding box center [22, 19] width 16 height 16
click at [53, 69] on Quotes "Requests & Quotes" at bounding box center [61, 68] width 100 height 22
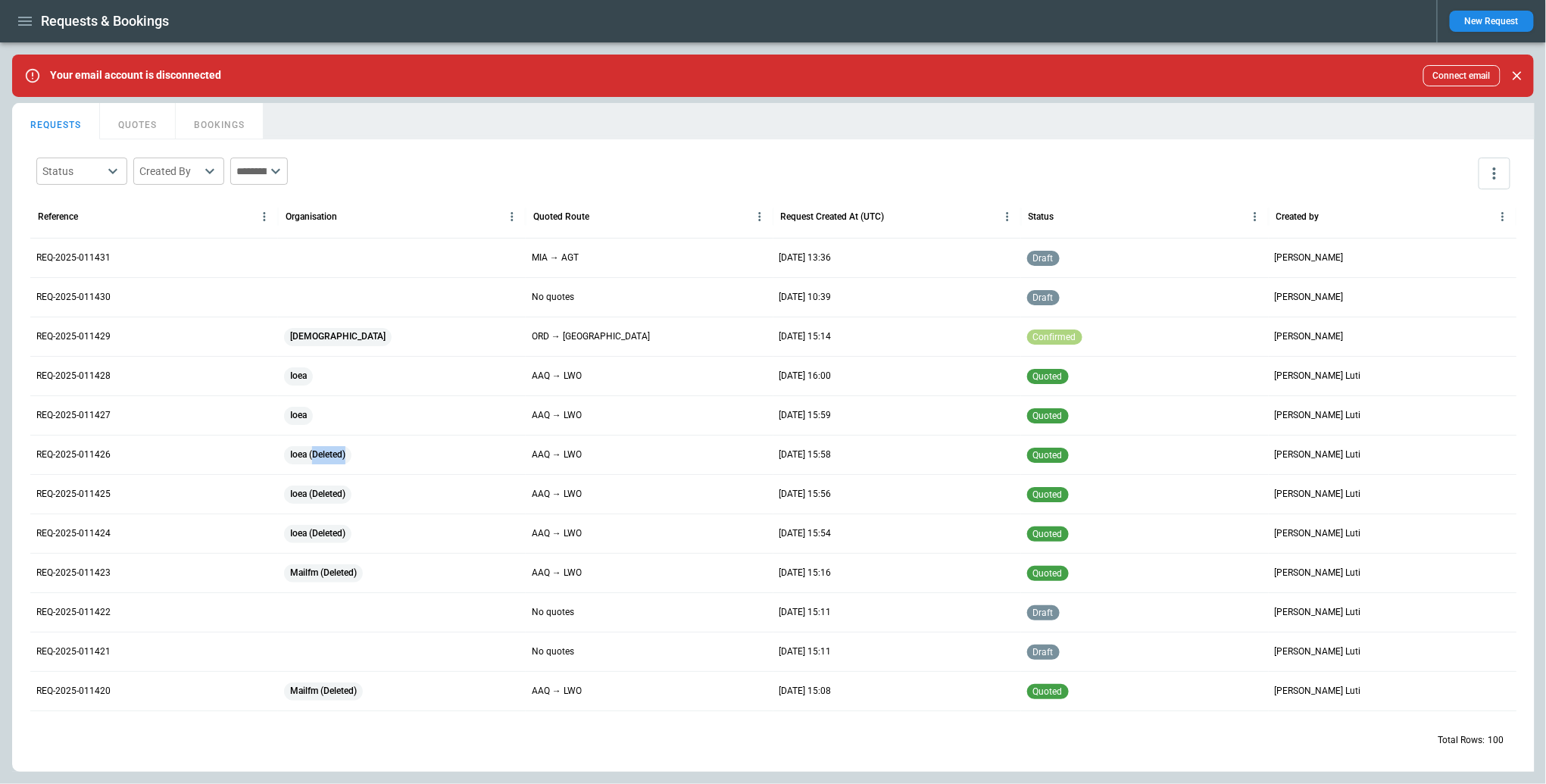
drag, startPoint x: 342, startPoint y: 455, endPoint x: 354, endPoint y: 461, distance: 13.4
click at [352, 455] on span "Ioea (Deleted)" at bounding box center [317, 455] width 68 height 38
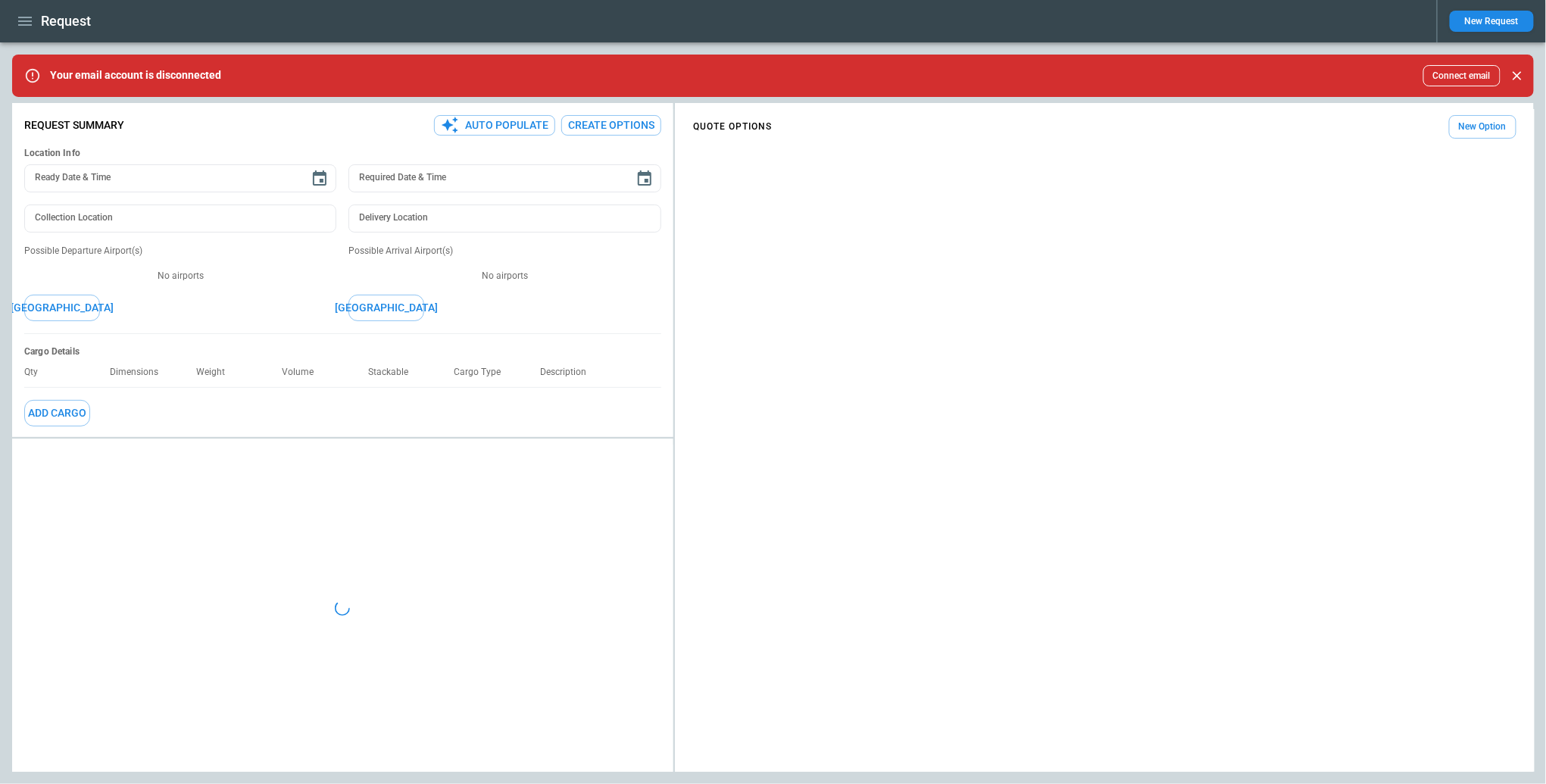
type textarea "*"
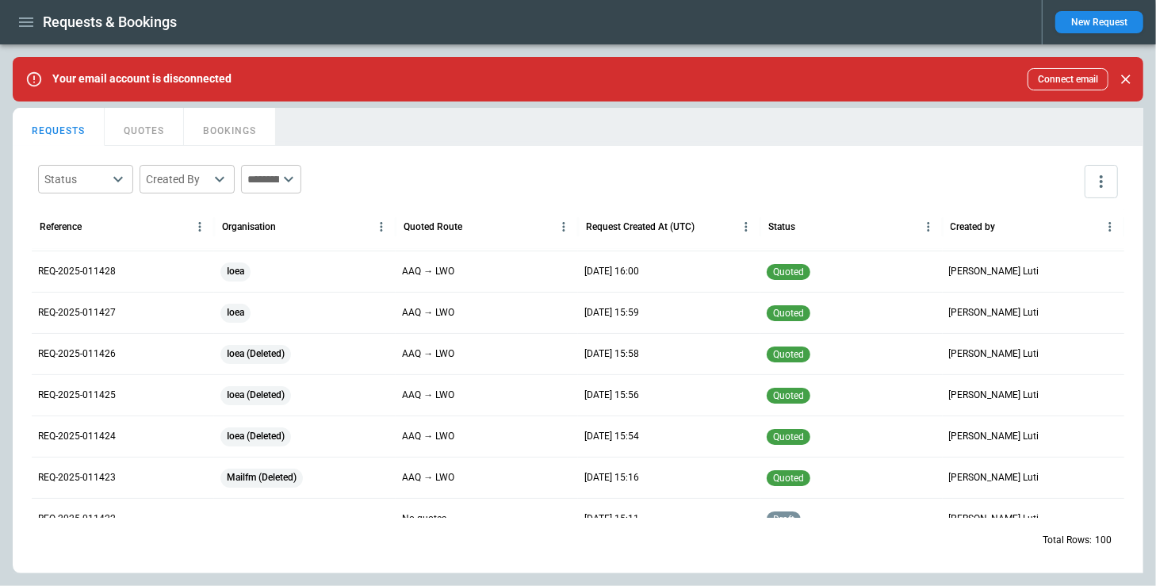
click at [28, 23] on icon "button" at bounding box center [26, 22] width 19 height 19
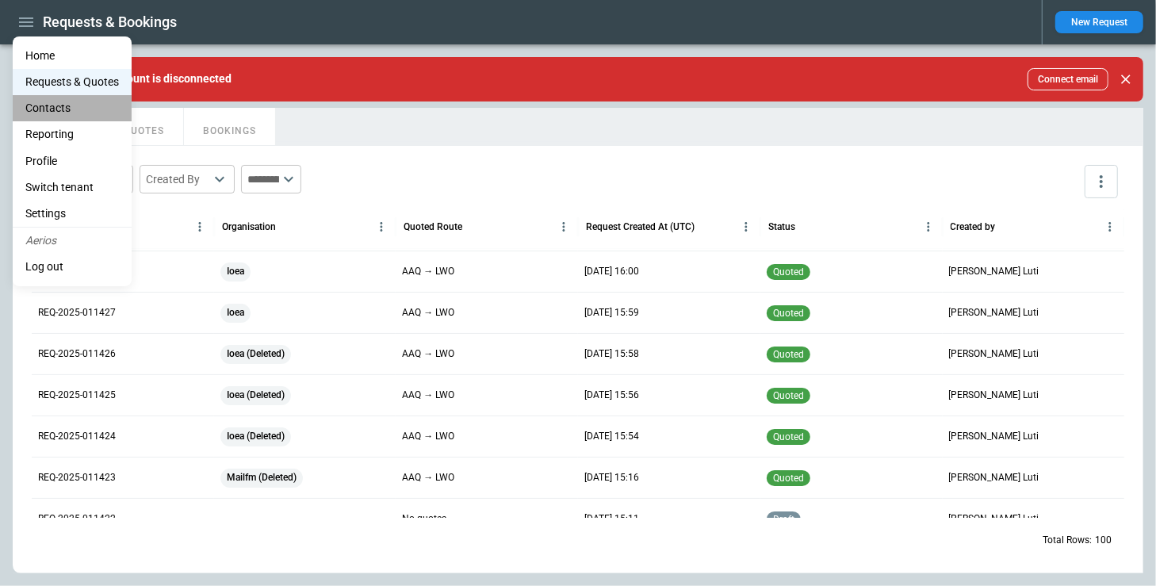
click at [70, 110] on li "Contacts" at bounding box center [72, 108] width 119 height 26
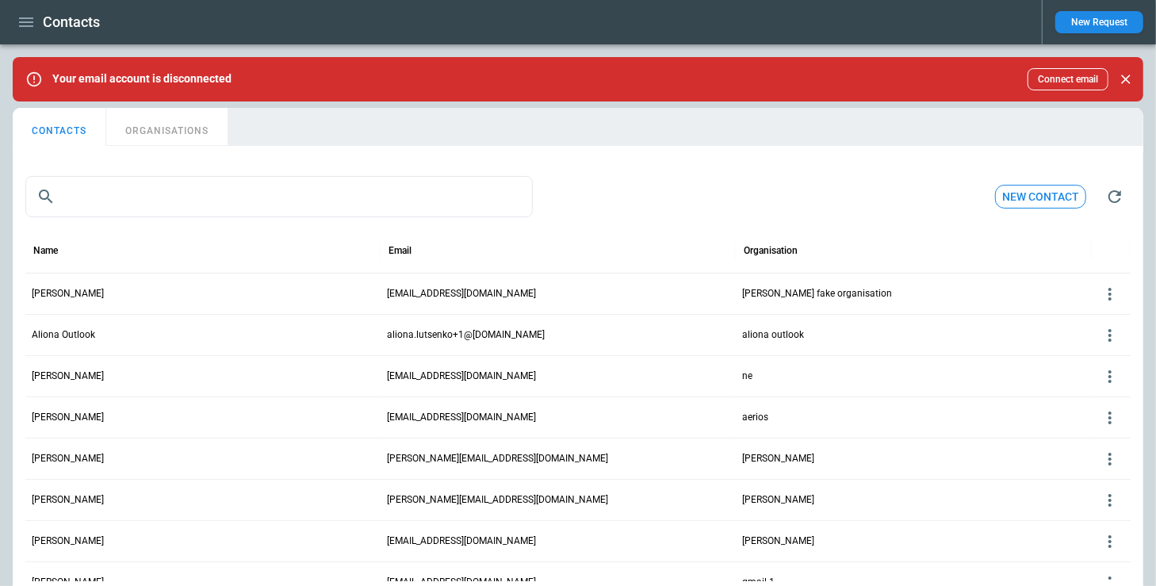
click at [1114, 296] on icon at bounding box center [1109, 294] width 19 height 19
click at [840, 231] on div at bounding box center [578, 293] width 1156 height 586
click at [168, 132] on button "ORGANISATIONS" at bounding box center [166, 127] width 121 height 38
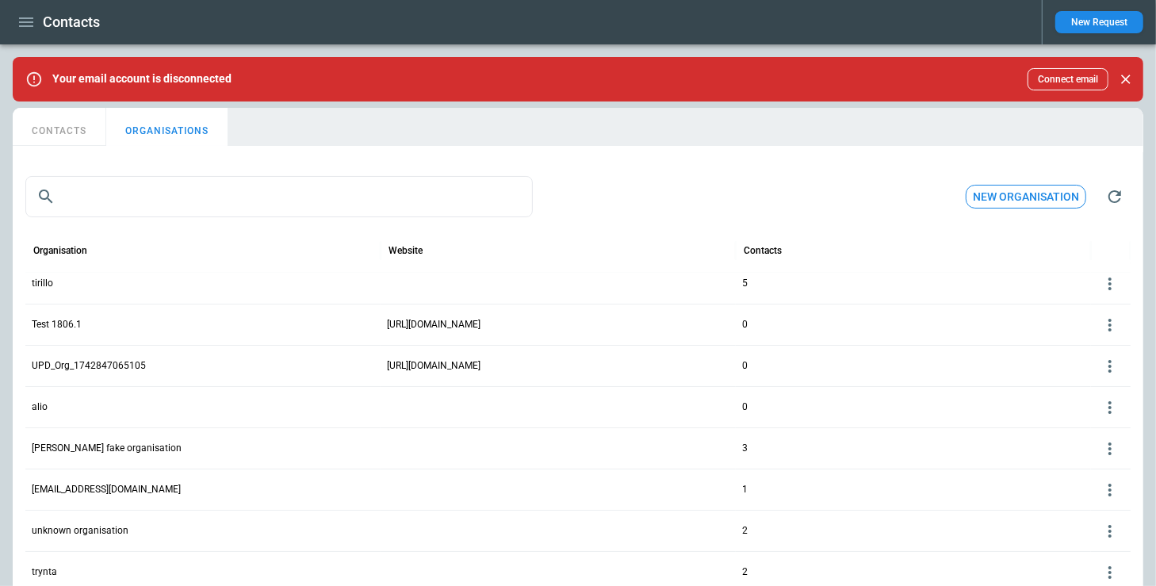
scroll to position [57, 0]
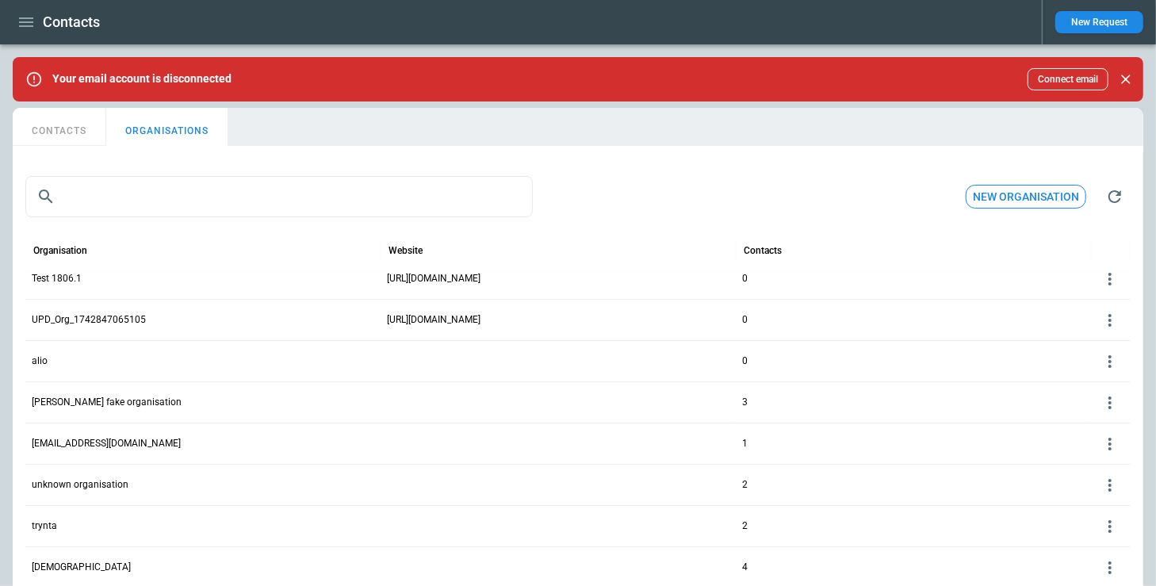
click at [1109, 362] on icon at bounding box center [1109, 361] width 19 height 19
click at [1091, 407] on button "Delete" at bounding box center [1097, 407] width 52 height 23
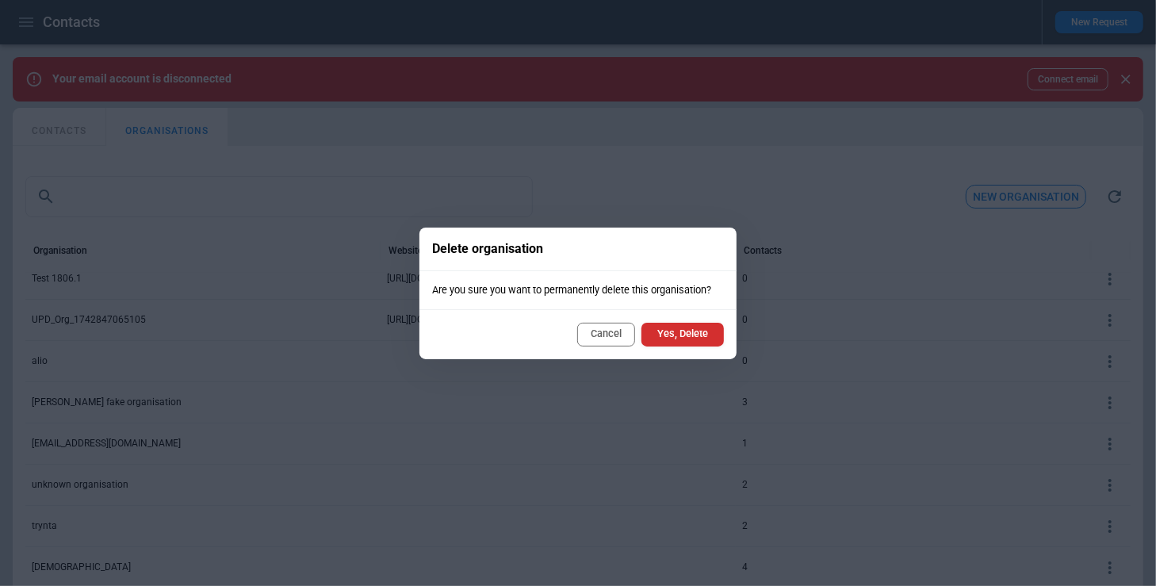
click at [687, 338] on button "Yes, Delete" at bounding box center [682, 335] width 82 height 24
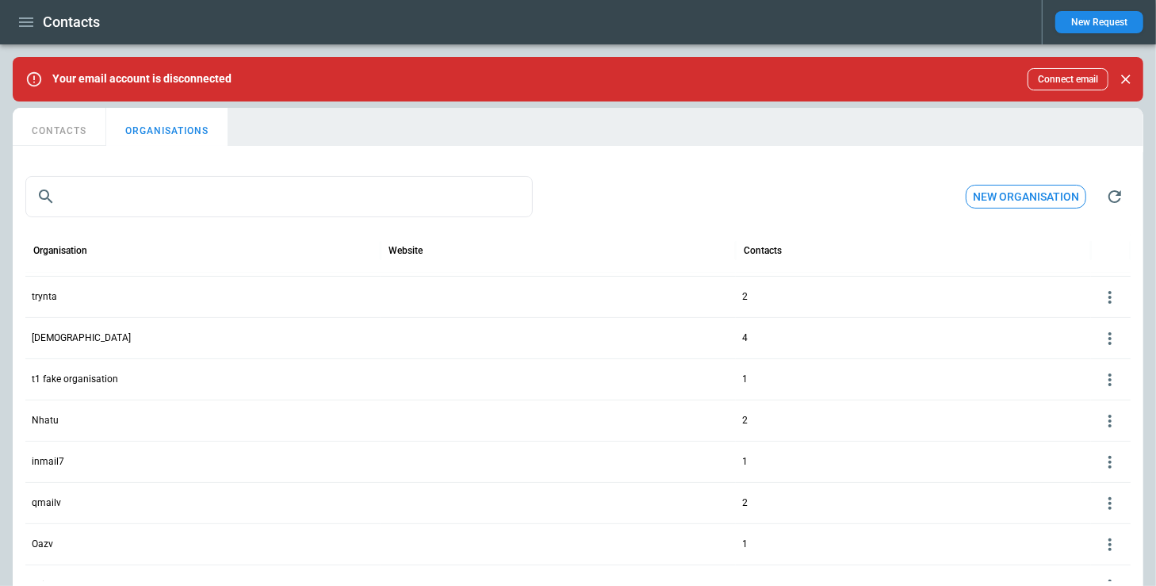
scroll to position [265, 0]
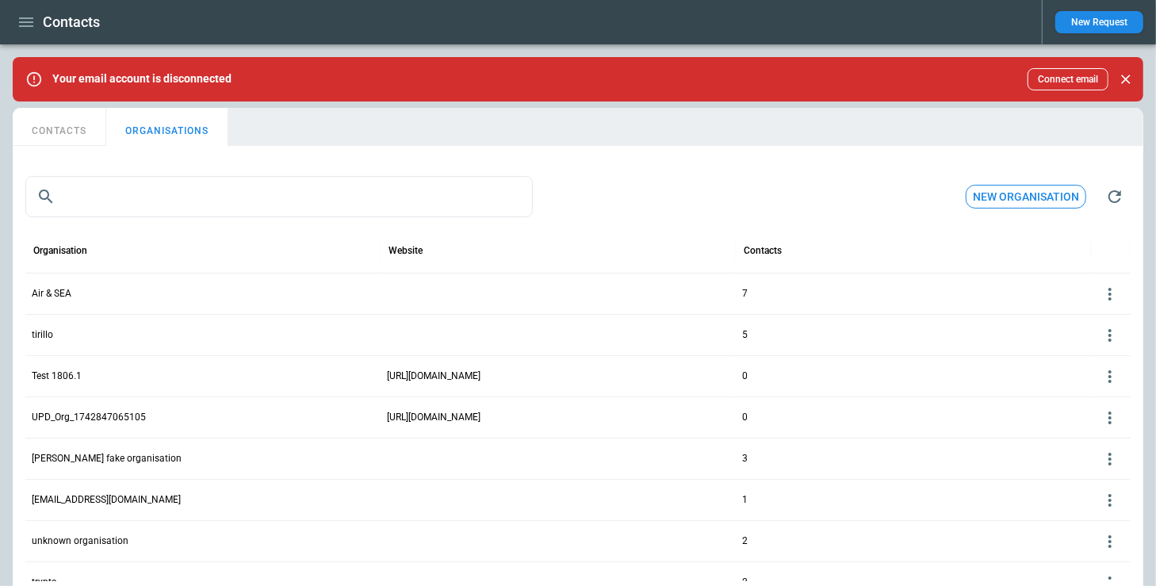
click at [25, 28] on icon "button" at bounding box center [26, 22] width 19 height 19
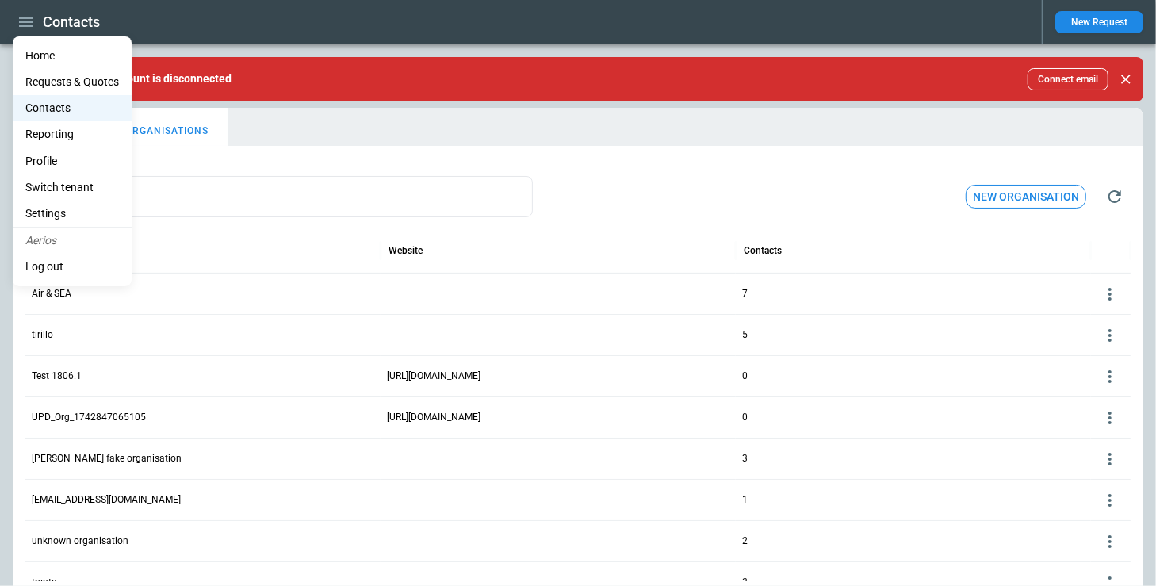
click at [52, 78] on Quotes "Requests & Quotes" at bounding box center [72, 82] width 119 height 26
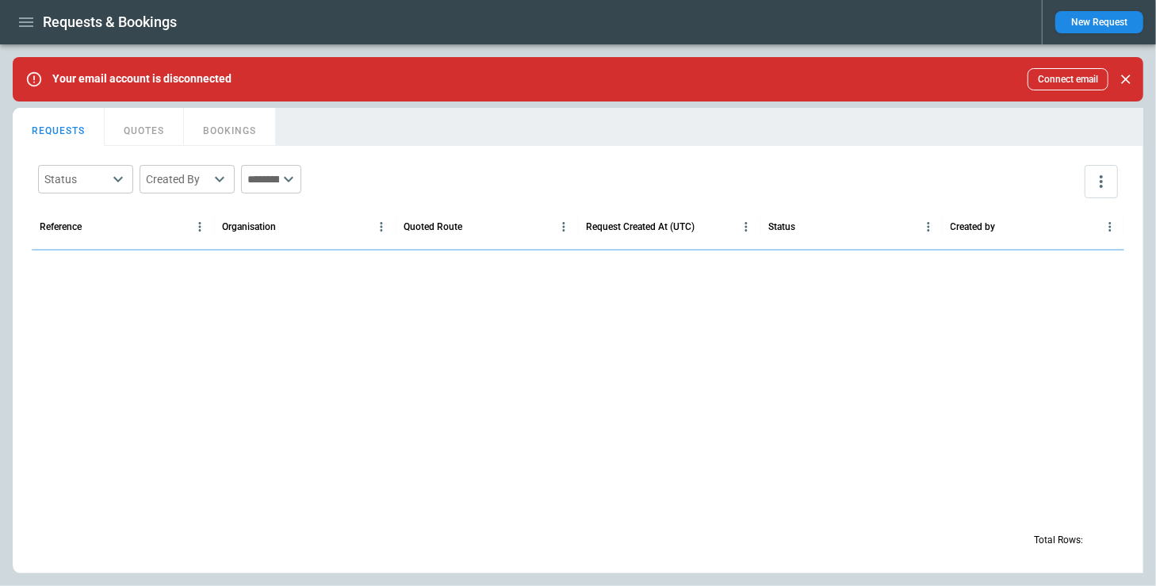
click at [146, 128] on button "QUOTES" at bounding box center [144, 127] width 79 height 38
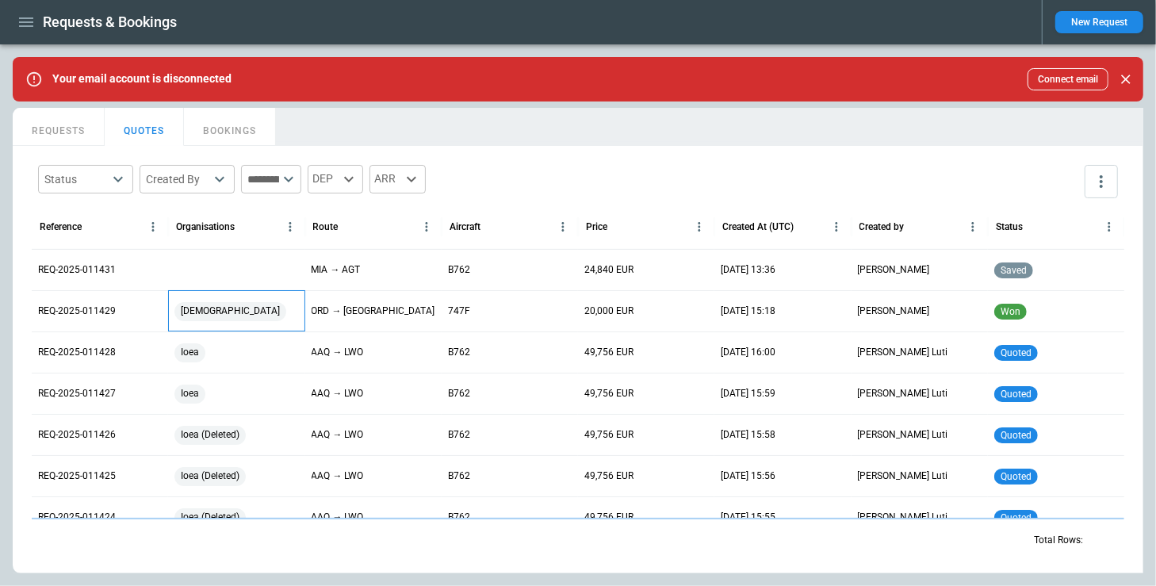
click at [233, 311] on div "[DEMOGRAPHIC_DATA]" at bounding box center [236, 311] width 124 height 19
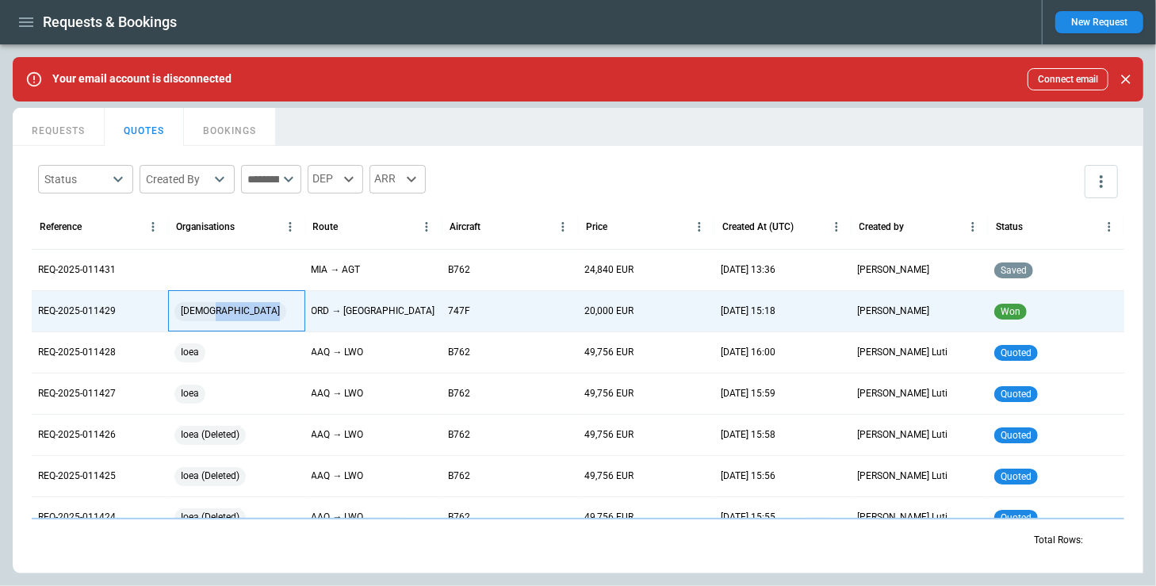
click at [233, 311] on div "[DEMOGRAPHIC_DATA]" at bounding box center [236, 311] width 124 height 19
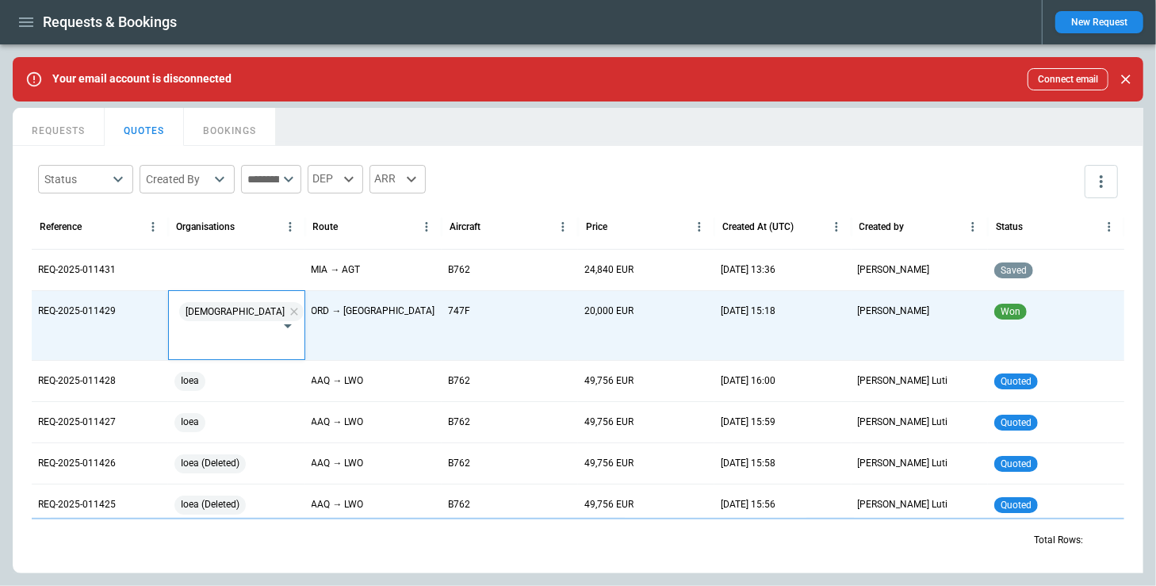
click at [256, 324] on input "text" at bounding box center [224, 338] width 97 height 28
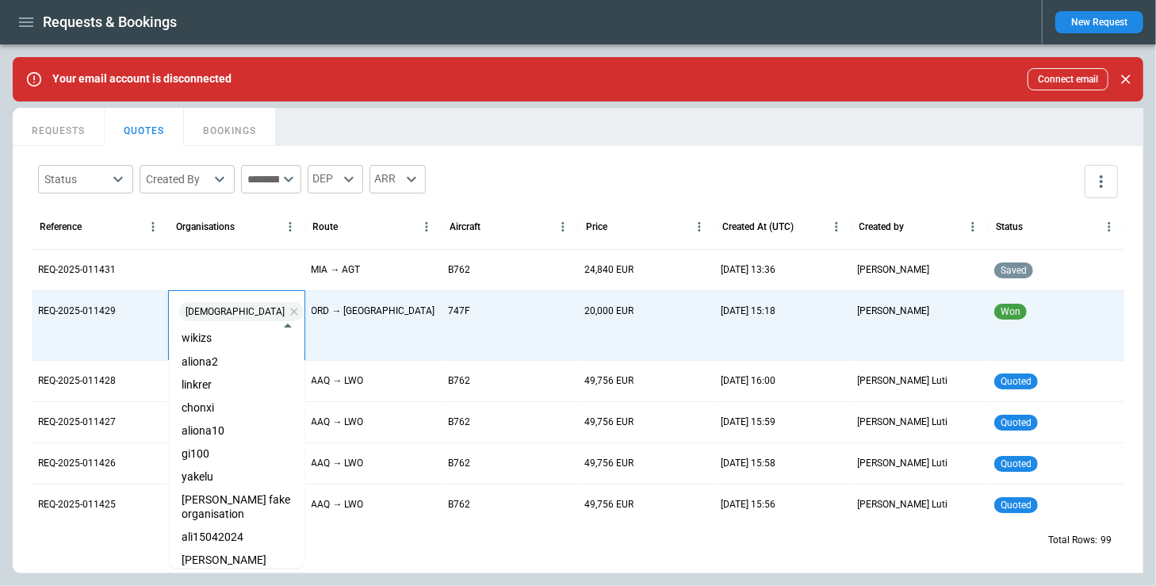
scroll to position [378, 0]
click at [514, 185] on div "Status ​ Created By ​ ​ DEP ARR" at bounding box center [578, 182] width 1093 height 46
